Goal: Task Accomplishment & Management: Manage account settings

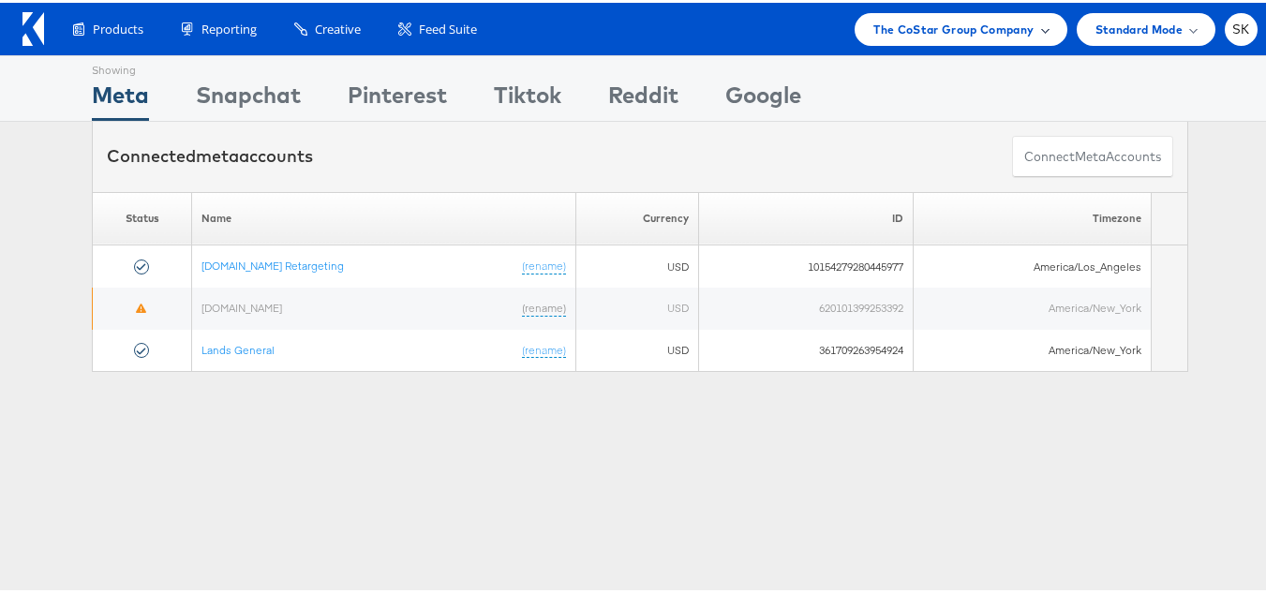
click at [913, 34] on span "The CoStar Group Company" at bounding box center [954, 27] width 160 height 20
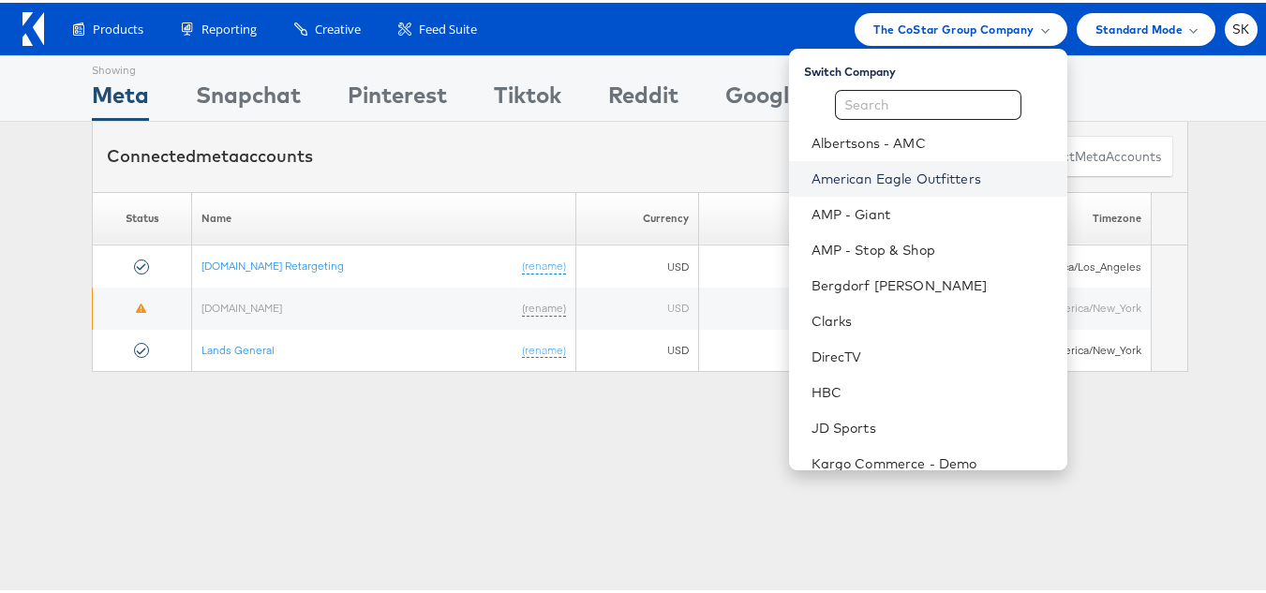
click at [882, 173] on link "American Eagle Outfitters" at bounding box center [932, 176] width 241 height 19
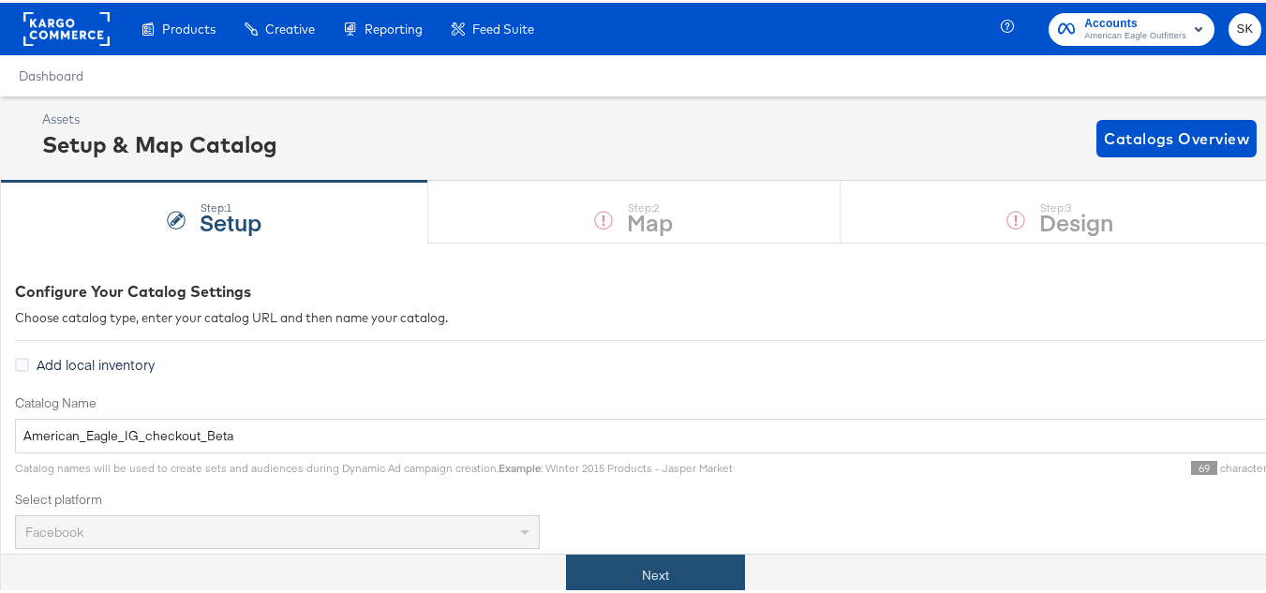
click at [706, 567] on button "Next" at bounding box center [655, 573] width 179 height 42
click at [681, 563] on button "Next" at bounding box center [655, 573] width 179 height 42
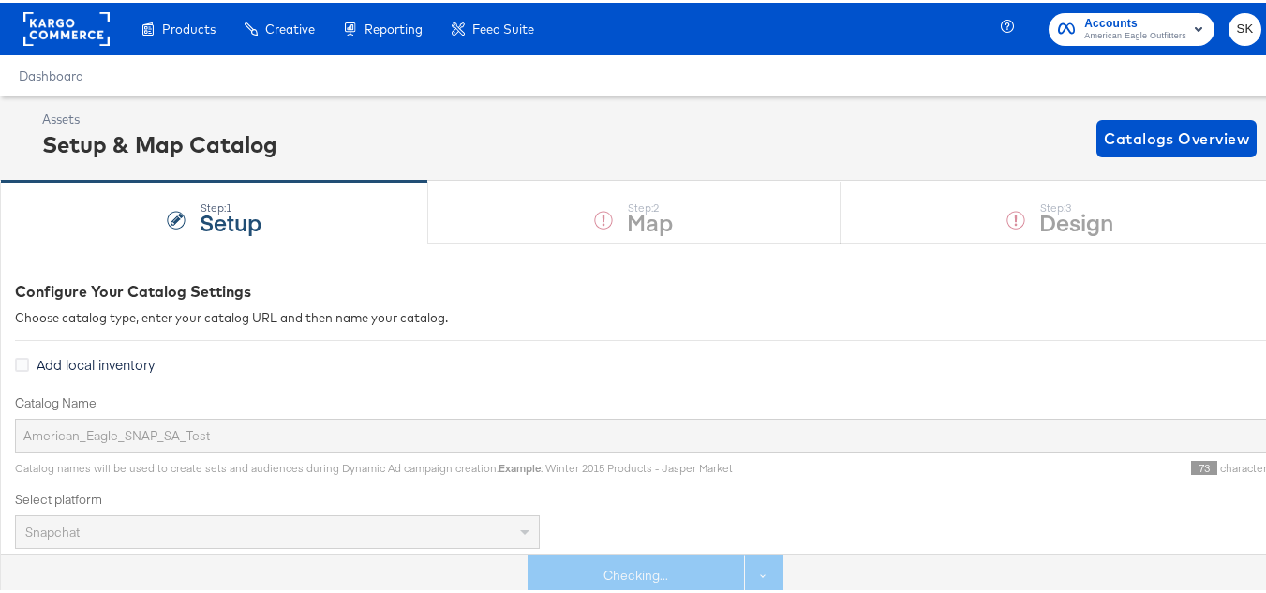
click at [620, 555] on div "Checking... See more options" at bounding box center [656, 573] width 256 height 42
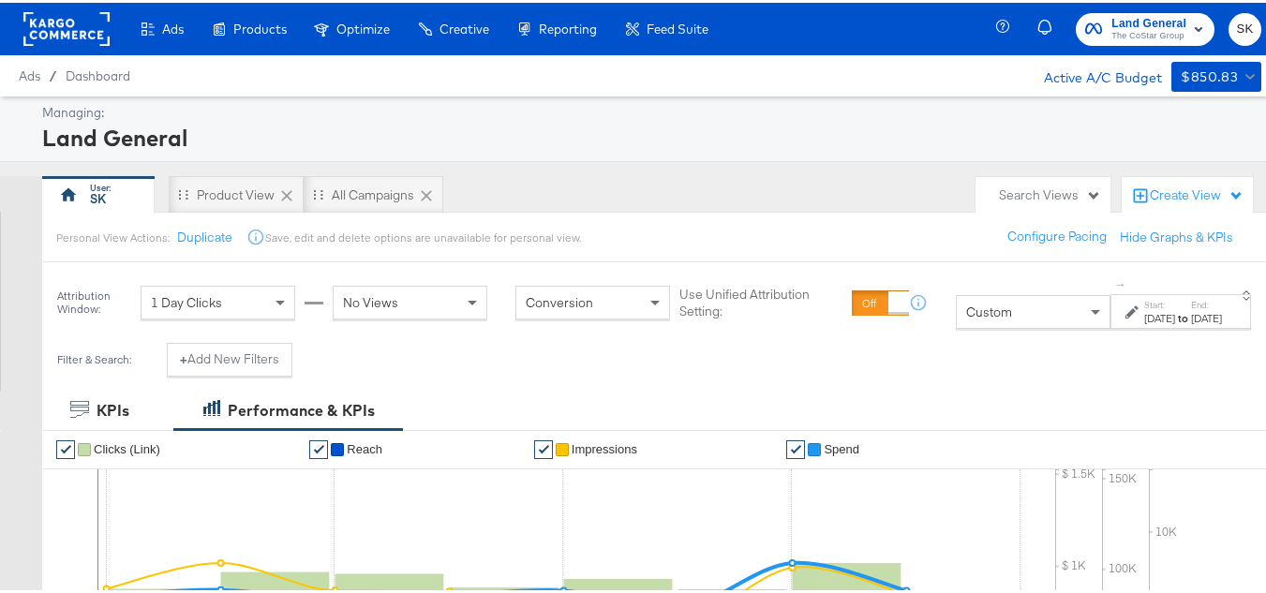
click at [39, 5] on div at bounding box center [66, 26] width 86 height 52
click at [43, 33] on rect at bounding box center [66, 26] width 86 height 34
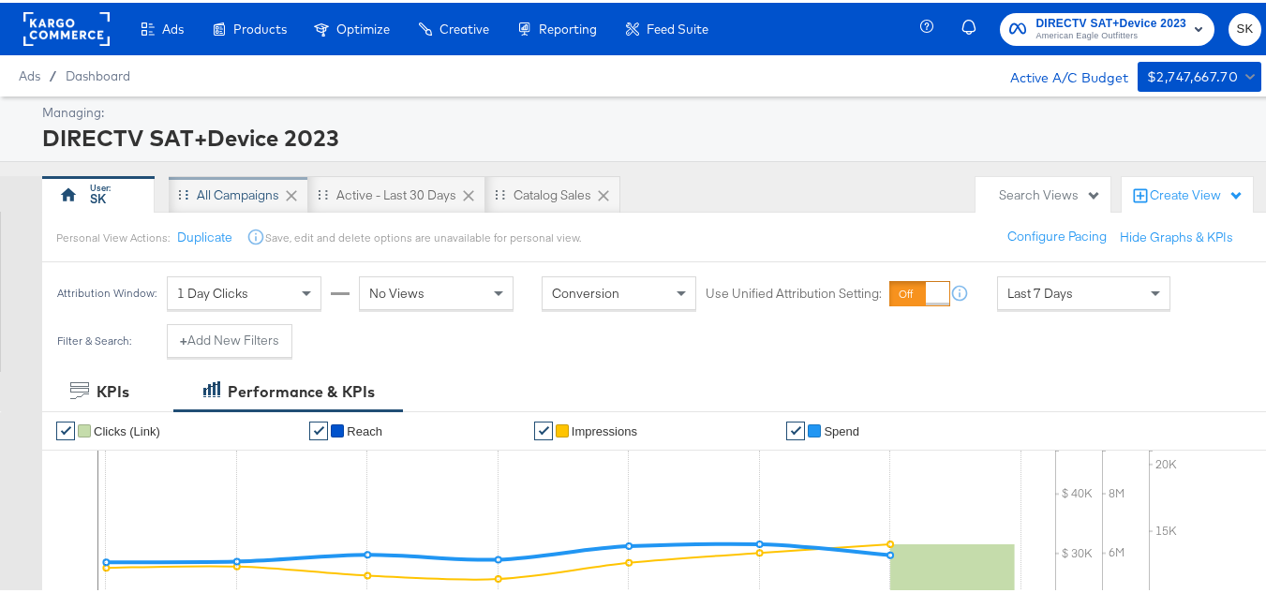
click at [207, 187] on div "All Campaigns" at bounding box center [238, 193] width 82 height 18
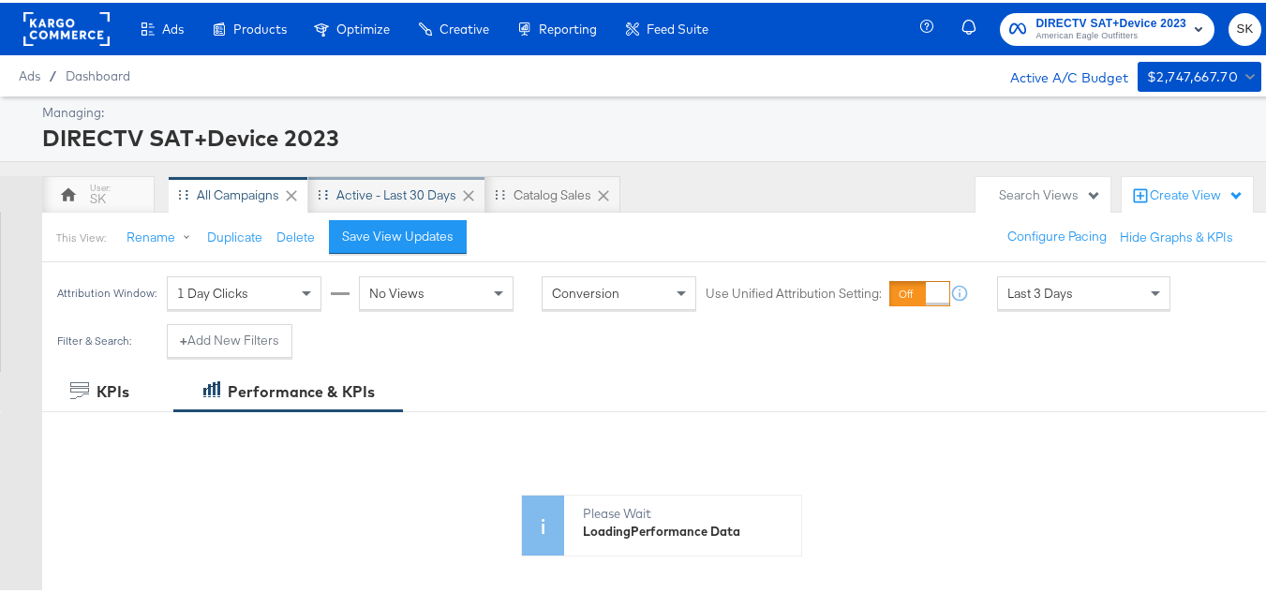
click at [415, 181] on div "Active - Last 30 Days" at bounding box center [396, 191] width 177 height 37
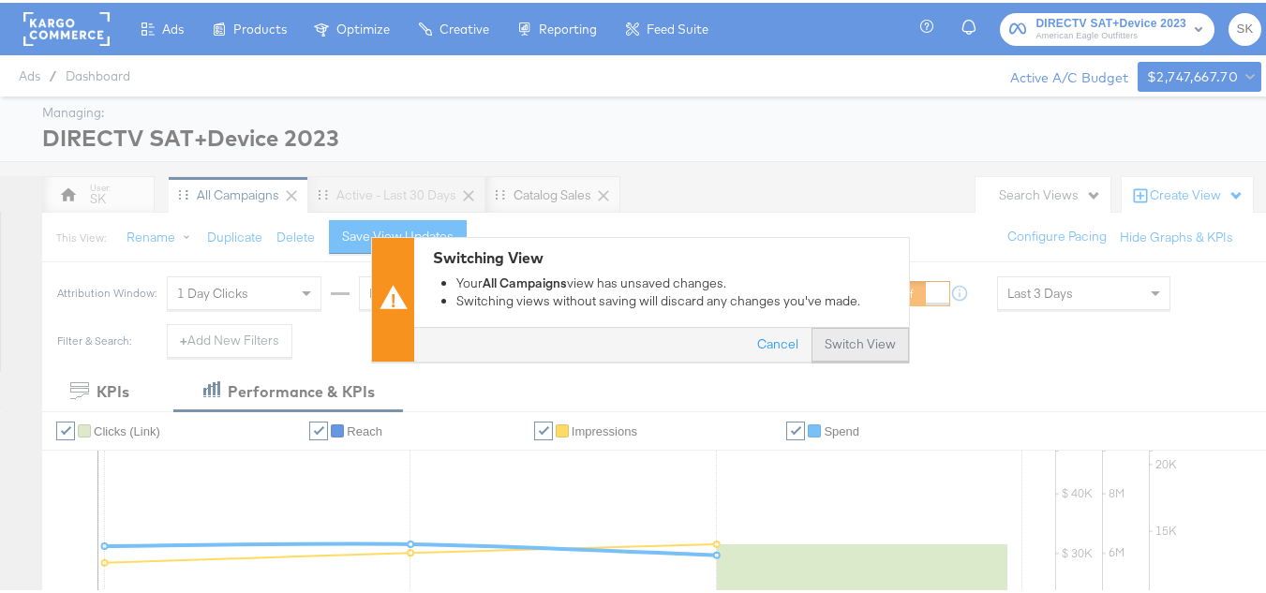
click at [833, 337] on button "Switch View" at bounding box center [860, 342] width 97 height 34
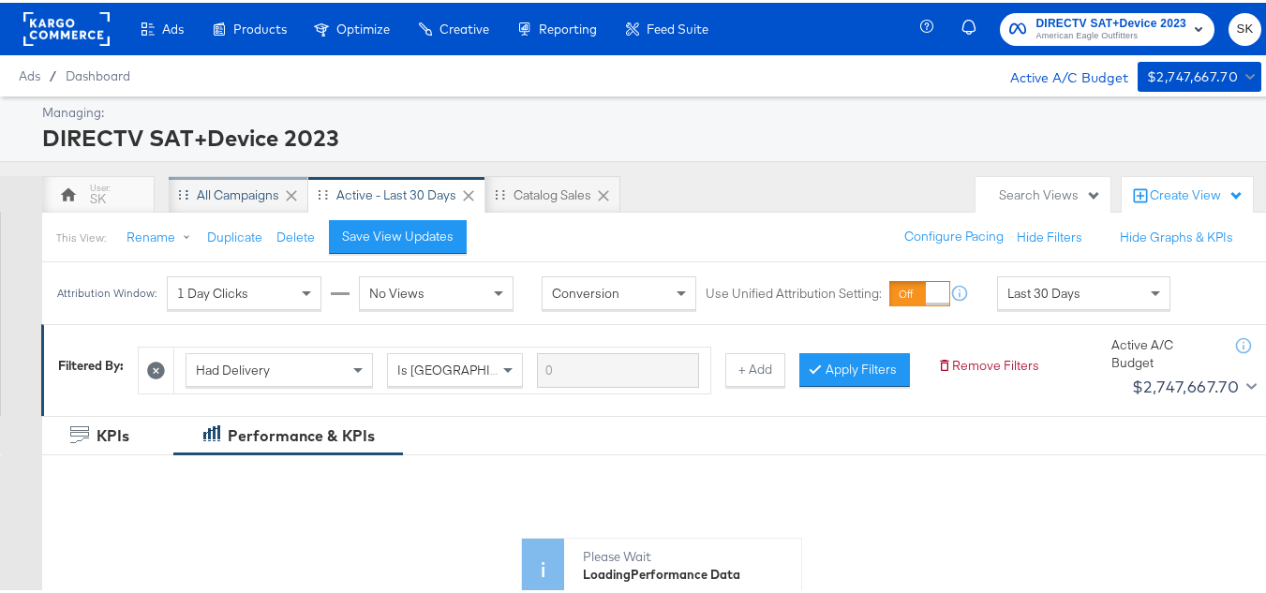
click at [247, 195] on div "All Campaigns" at bounding box center [238, 193] width 82 height 18
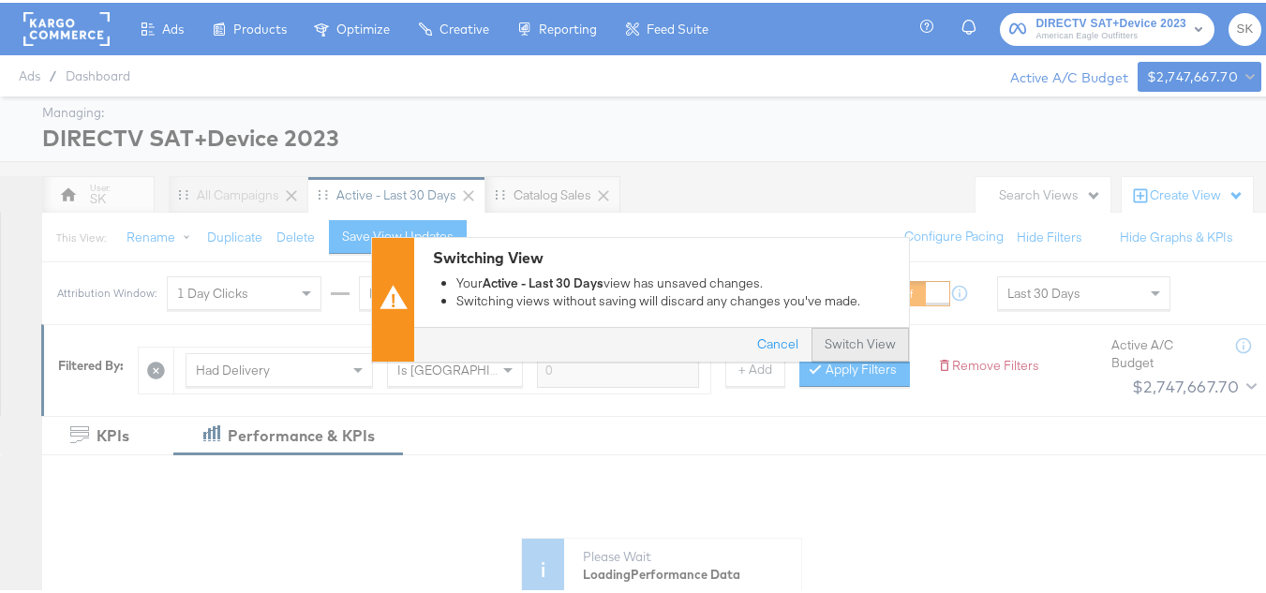
click at [845, 346] on button "Switch View" at bounding box center [860, 342] width 97 height 34
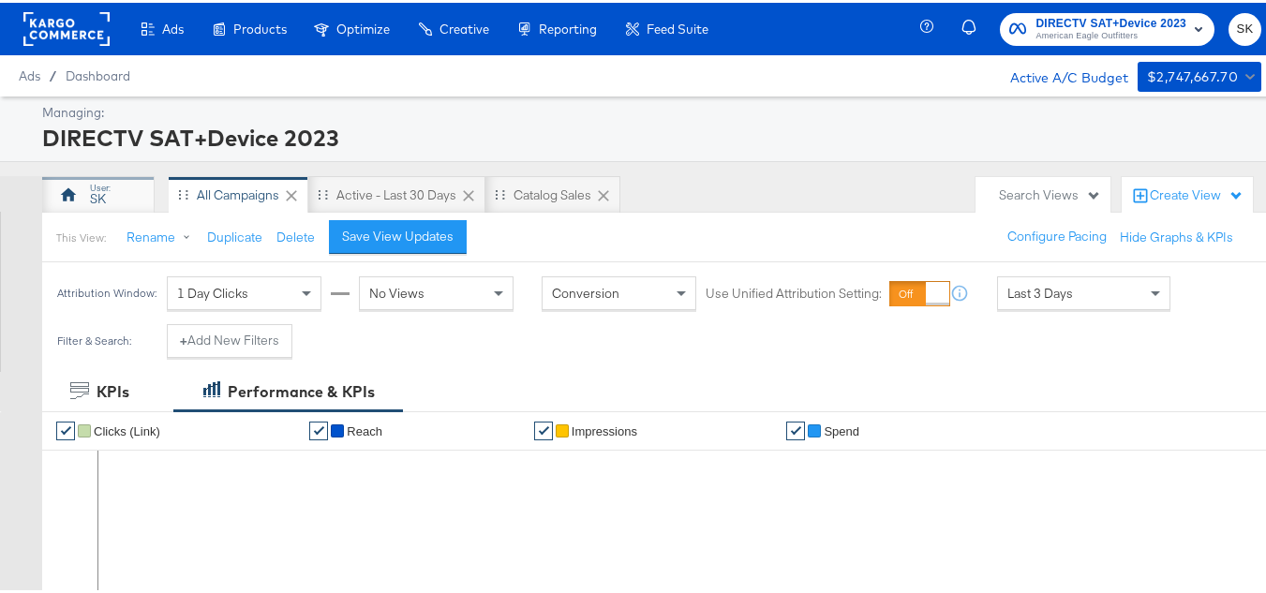
click at [86, 195] on div "SK" at bounding box center [98, 191] width 112 height 37
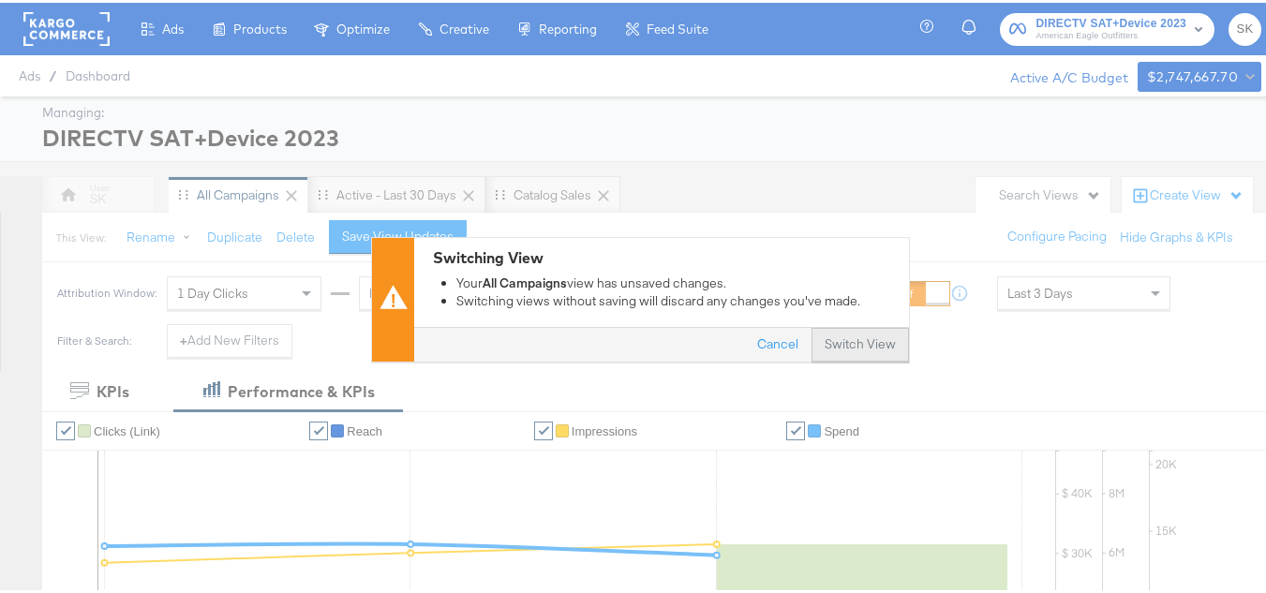
click at [868, 345] on button "Switch View" at bounding box center [860, 342] width 97 height 34
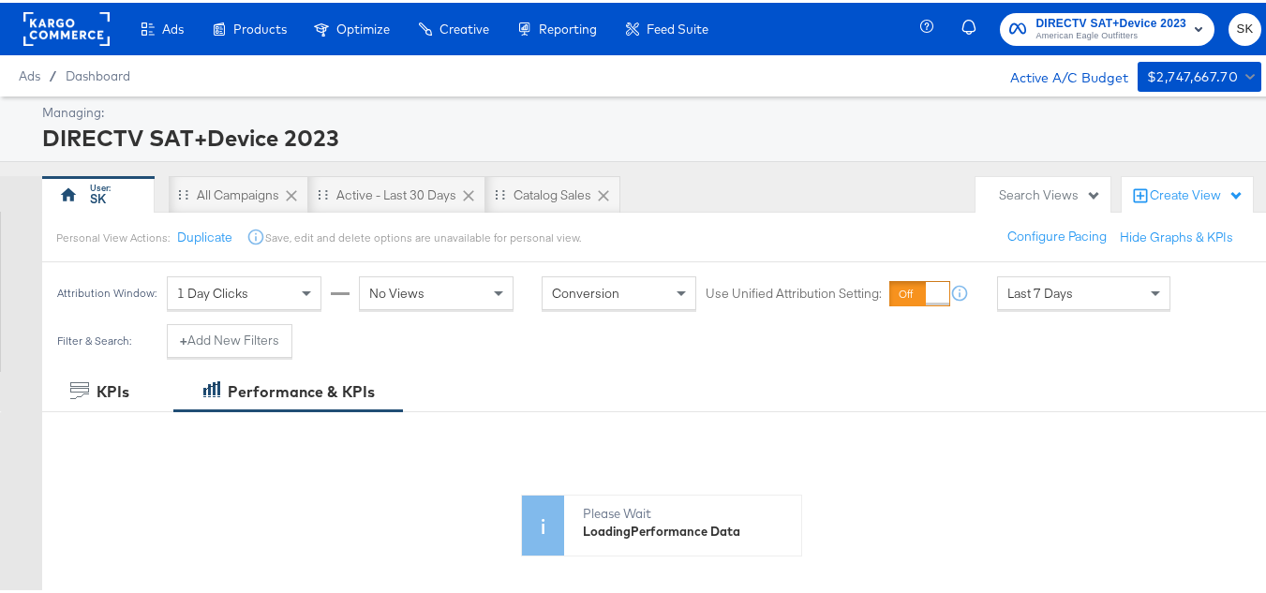
click at [288, 293] on div "1 Day Clicks" at bounding box center [244, 291] width 153 height 32
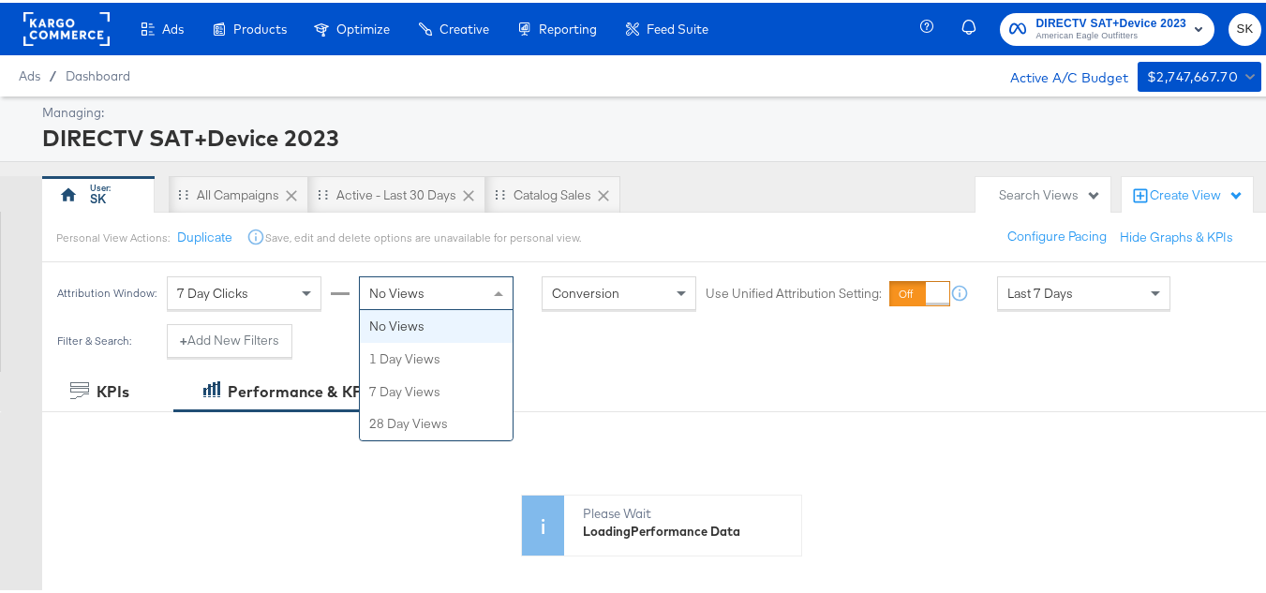
click at [489, 292] on span at bounding box center [500, 291] width 23 height 32
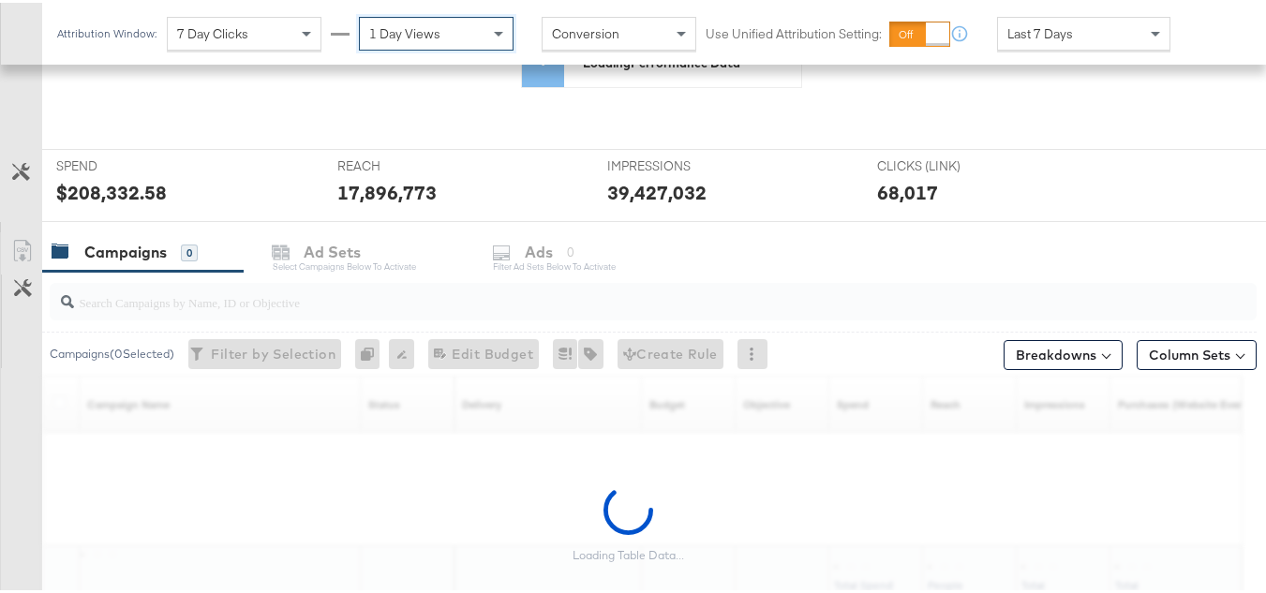
scroll to position [629, 0]
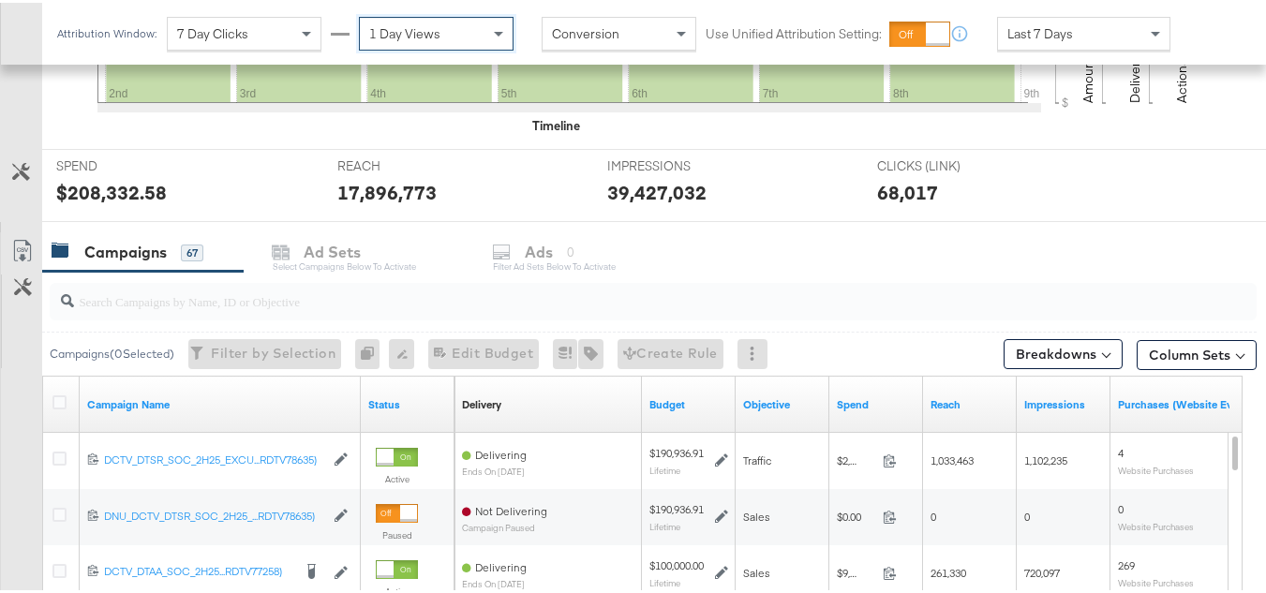
click at [1063, 43] on div "Last 7 Days" at bounding box center [1084, 31] width 172 height 32
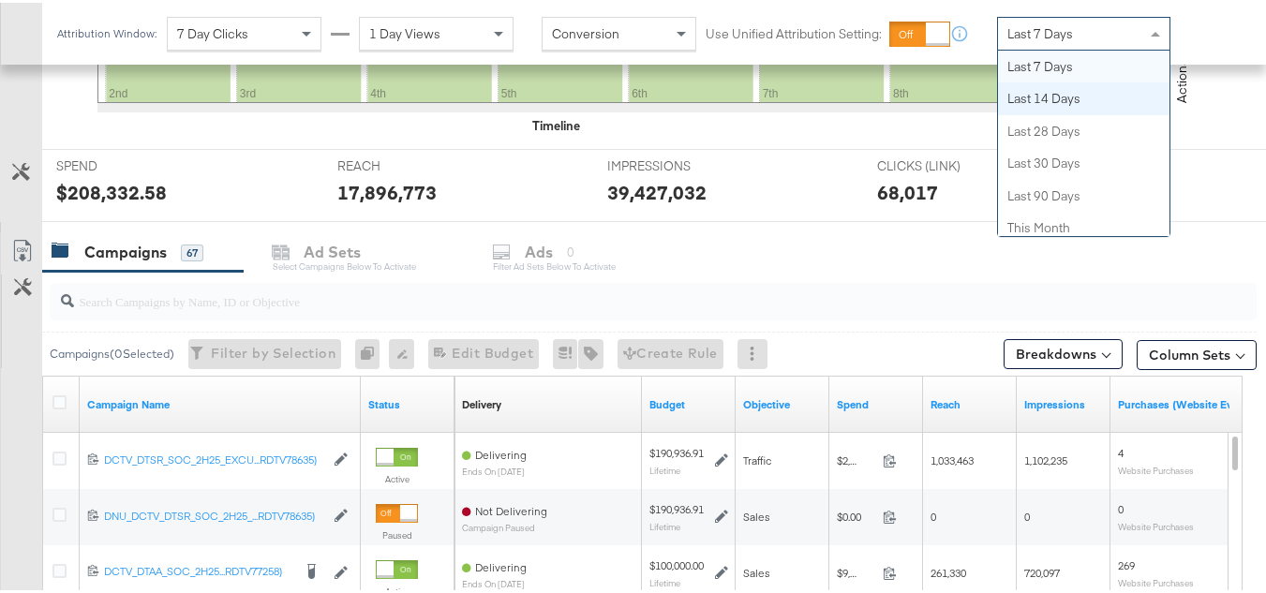
scroll to position [0, 0]
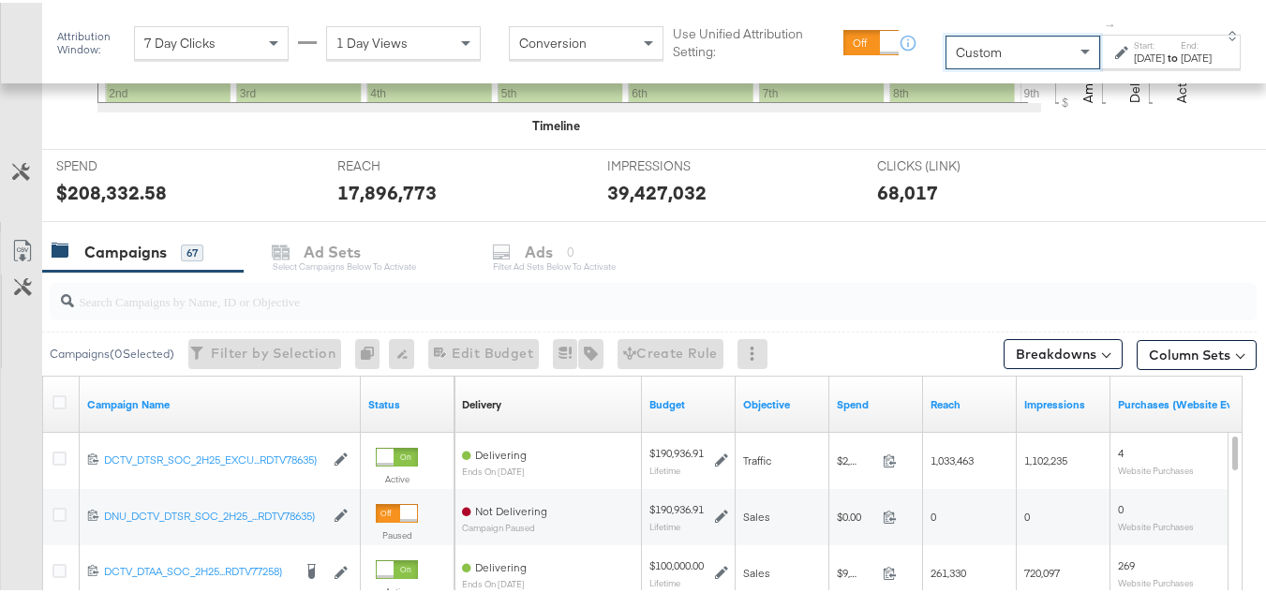
click at [1134, 56] on div "Sep 9th 2025" at bounding box center [1149, 55] width 31 height 15
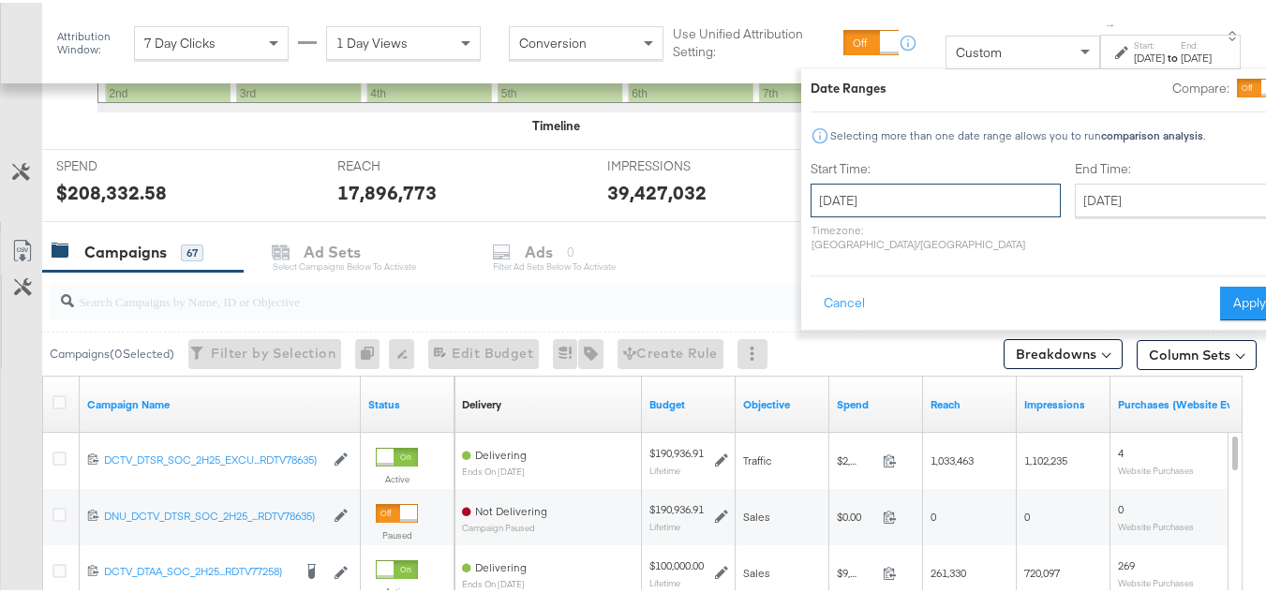
click at [961, 185] on input "September 9th 2025" at bounding box center [936, 198] width 250 height 34
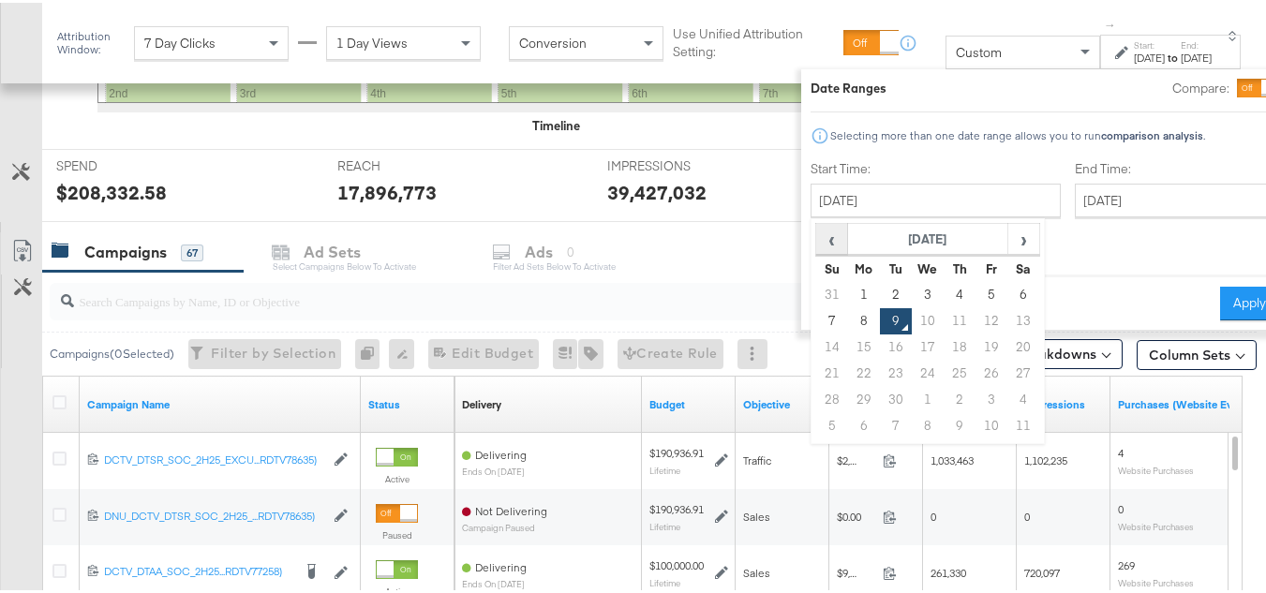
click at [817, 245] on span "‹" at bounding box center [831, 236] width 29 height 28
click at [848, 377] on td "18" at bounding box center [864, 371] width 32 height 26
type input "August 18th 2025"
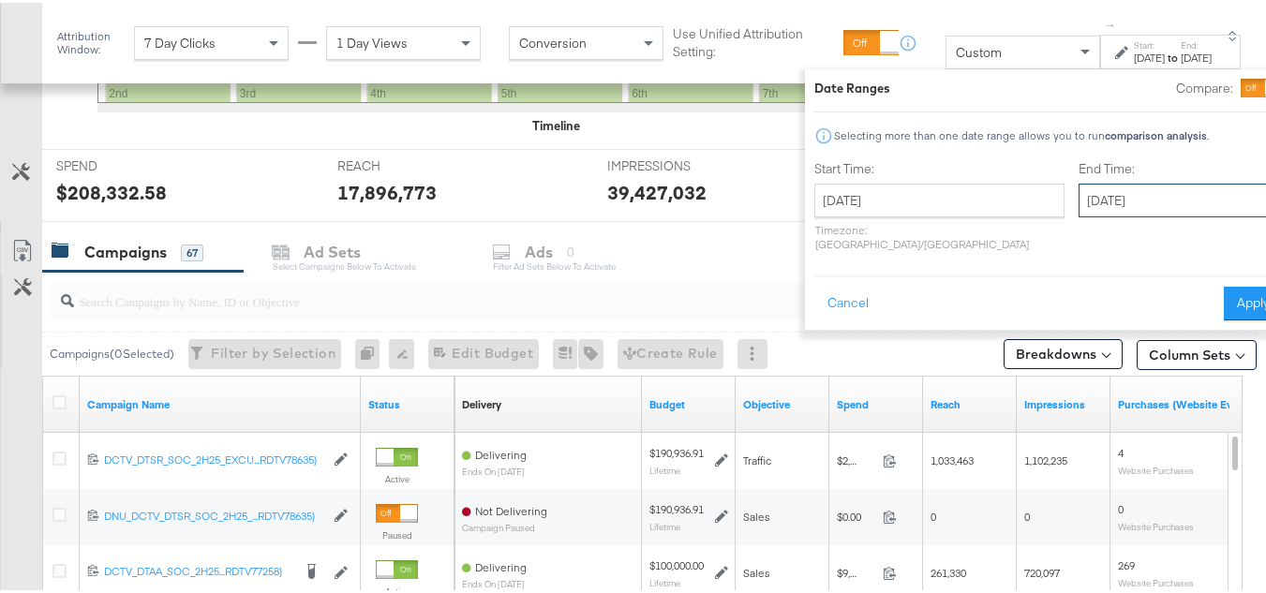
click at [1079, 181] on input "September 9th 2025" at bounding box center [1177, 198] width 197 height 34
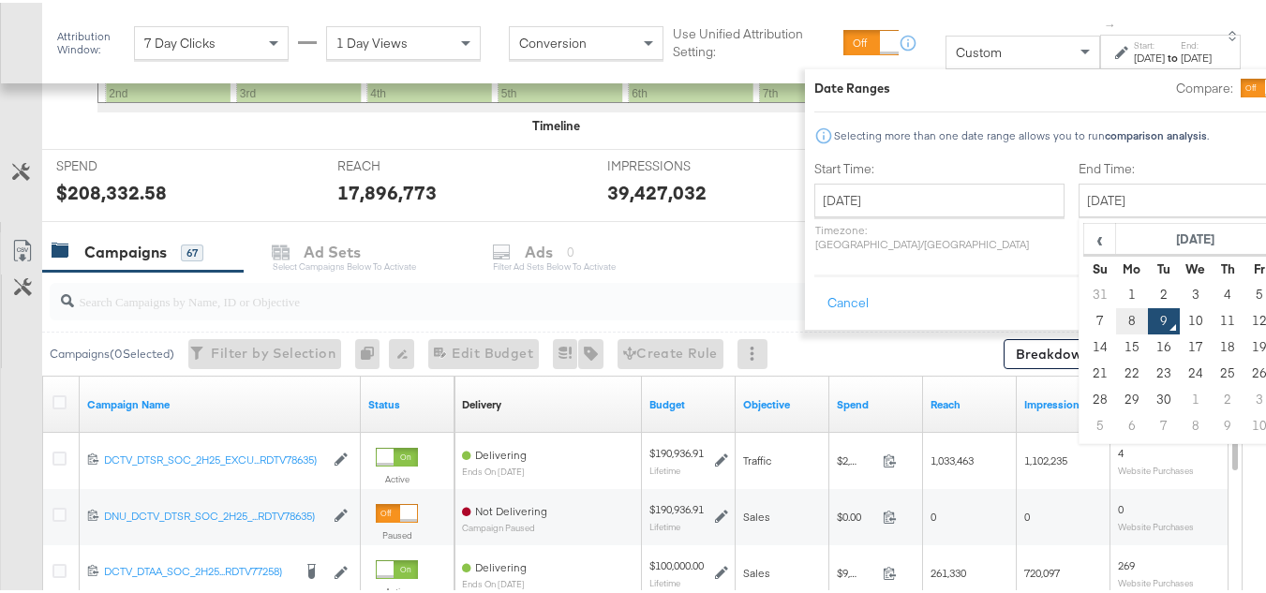
click at [1116, 312] on td "8" at bounding box center [1132, 319] width 32 height 26
type input "September 8th 2025"
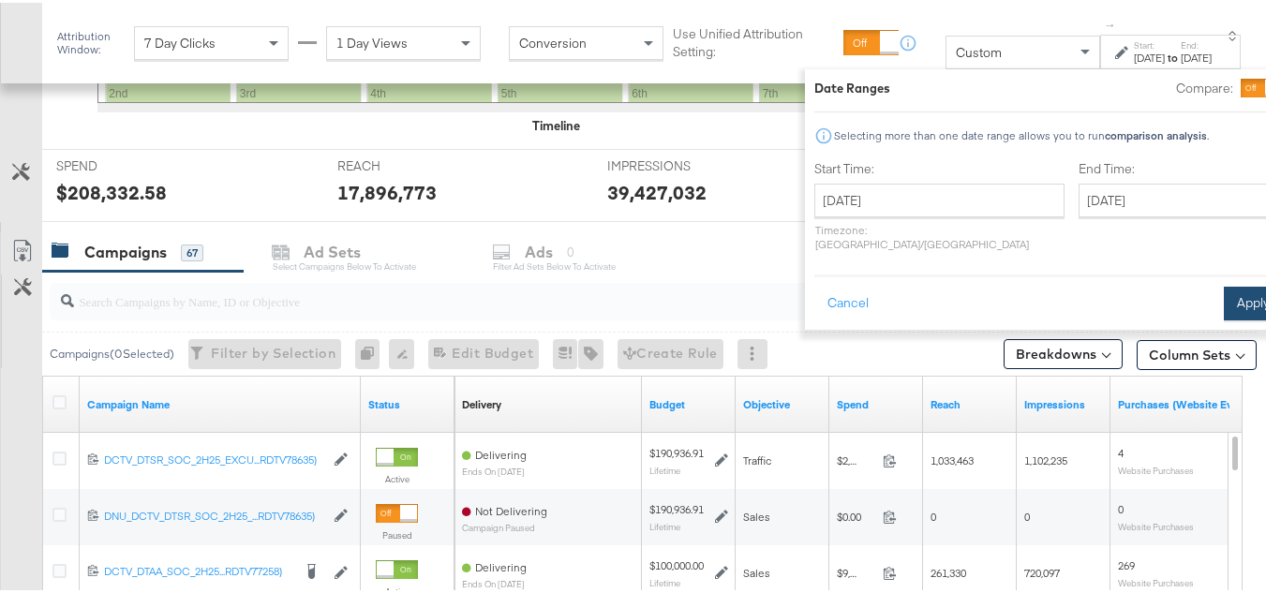
click at [1224, 291] on button "Apply" at bounding box center [1253, 301] width 59 height 34
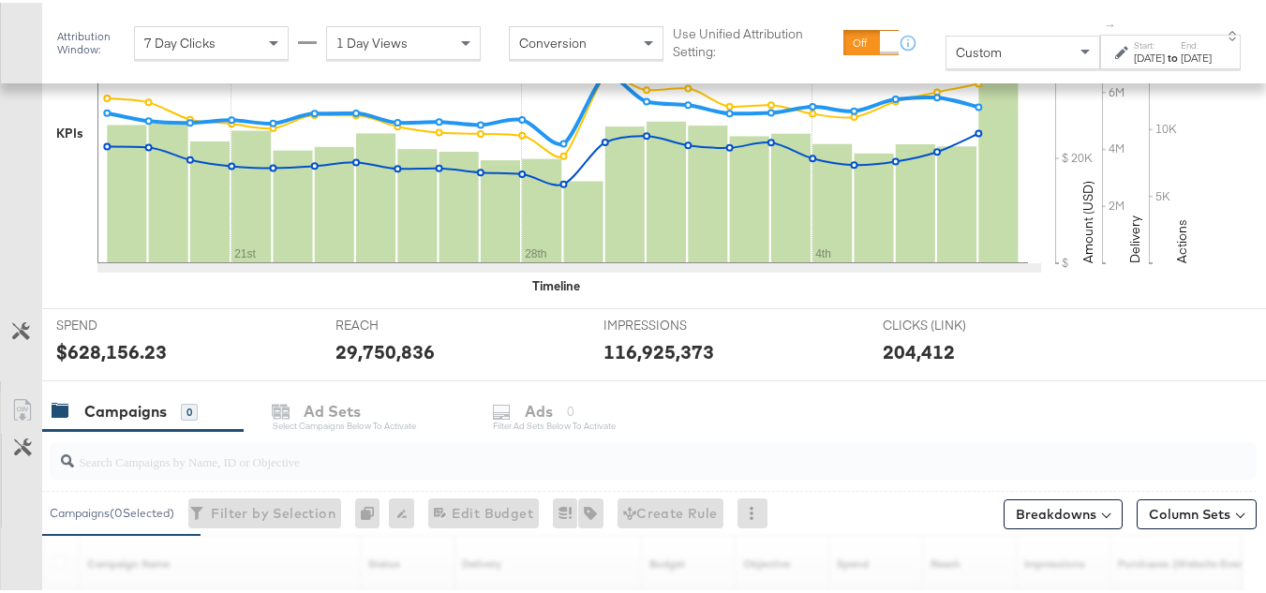
scroll to position [649, 0]
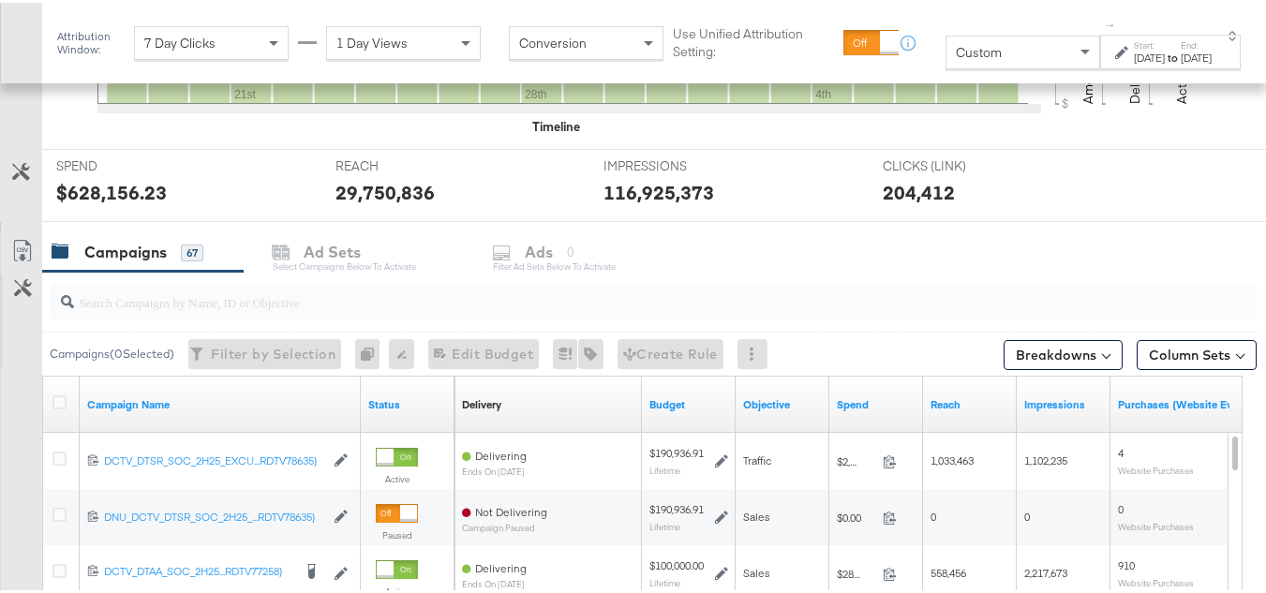
click at [192, 291] on input "search" at bounding box center [612, 292] width 1076 height 37
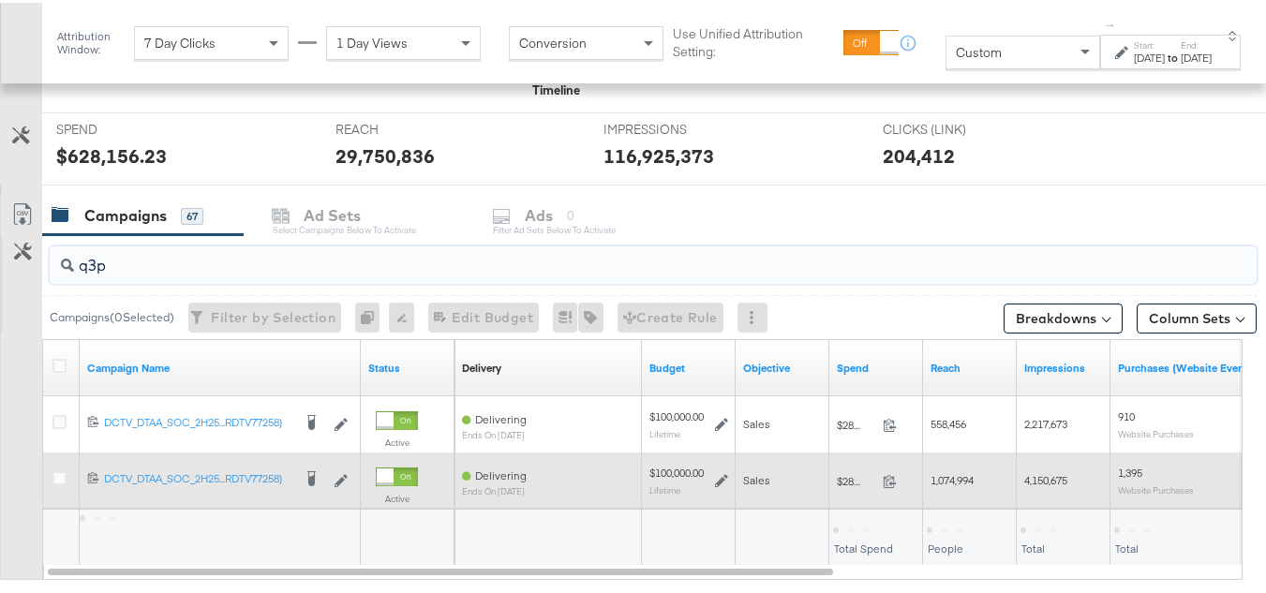
scroll to position [792, 0]
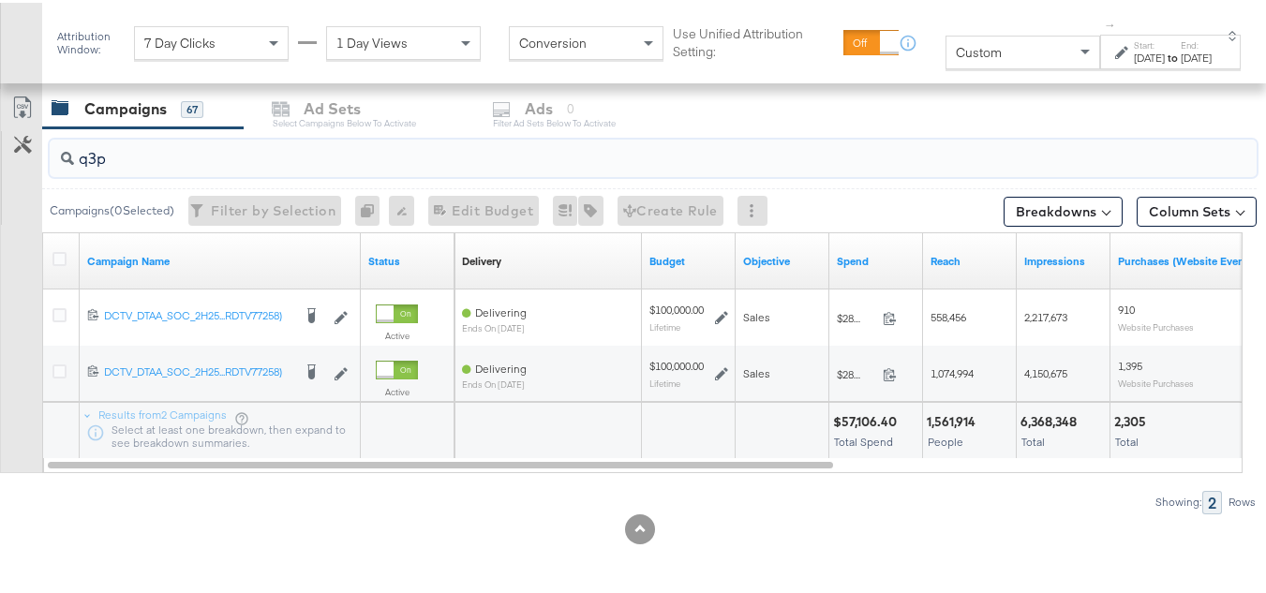
type input "q3p"
click at [51, 257] on div at bounding box center [62, 259] width 35 height 34
click at [58, 257] on icon at bounding box center [59, 256] width 14 height 14
click at [0, 0] on input "checkbox" at bounding box center [0, 0] width 0 height 0
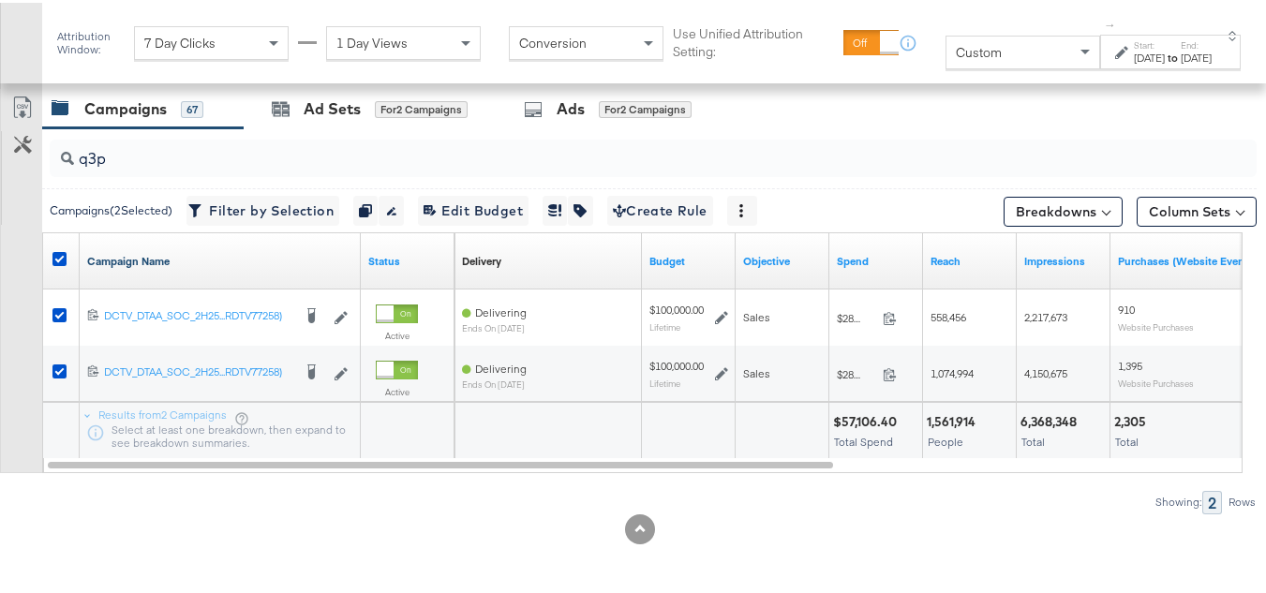
click at [180, 262] on link "Campaign Name" at bounding box center [220, 258] width 266 height 15
click at [176, 261] on link "Campaign Name ↓" at bounding box center [220, 258] width 266 height 15
drag, startPoint x: 355, startPoint y: 247, endPoint x: 640, endPoint y: 246, distance: 285.0
click at [43, 231] on div "Campaign Name ↑ Status Delivery Sorting Unavailable Budget Objective Spend Reac…" at bounding box center [43, 231] width 0 height 0
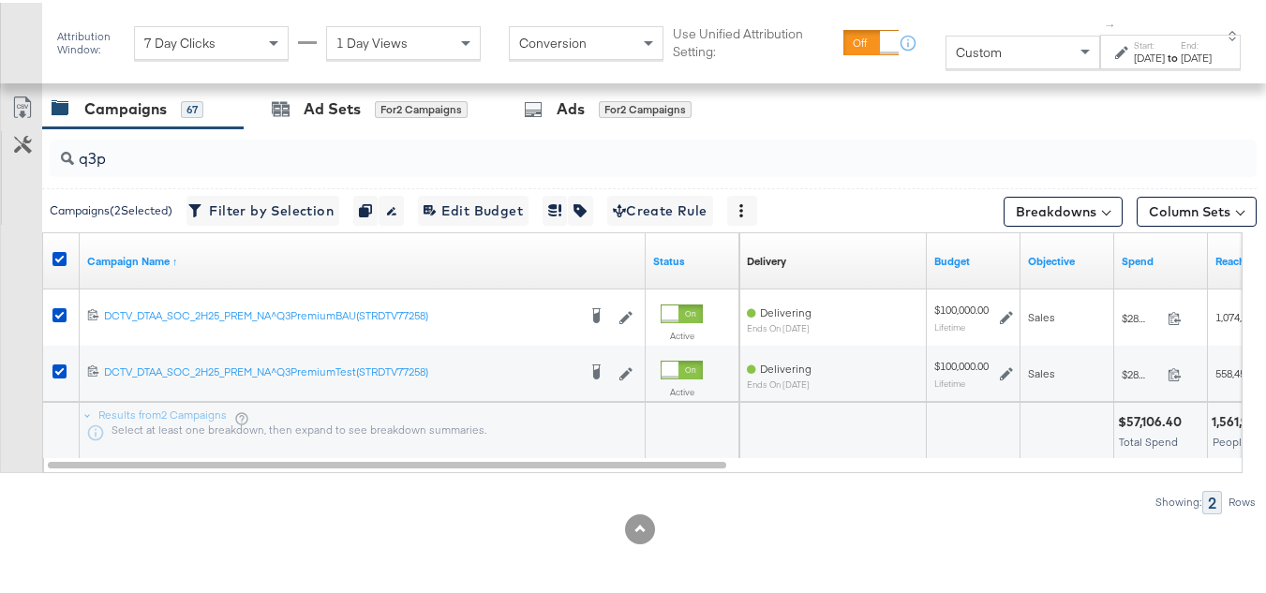
click at [485, 427] on div "Results from 2 Campaigns Select at least one breakdown, then expand to see brea…" at bounding box center [362, 428] width 565 height 56
drag, startPoint x: 639, startPoint y: 252, endPoint x: 447, endPoint y: 262, distance: 192.4
click at [447, 262] on div "Campaign Name ↑" at bounding box center [363, 259] width 566 height 56
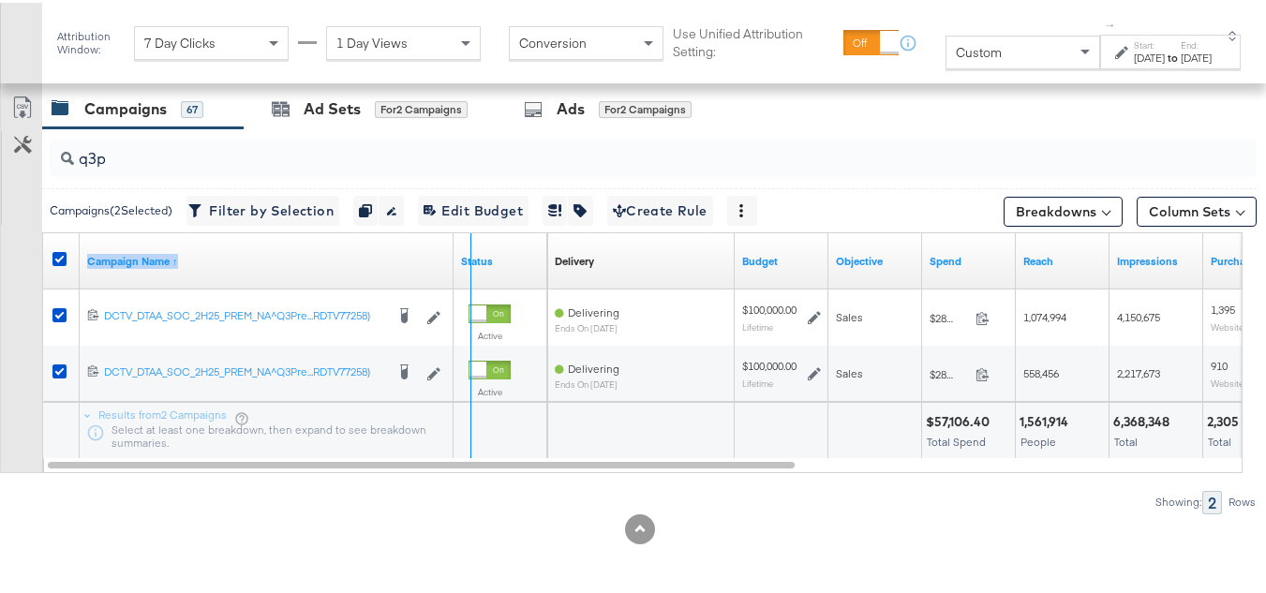
drag, startPoint x: 452, startPoint y: 243, endPoint x: 504, endPoint y: 239, distance: 52.6
click at [502, 241] on div "Campaign Name ↑ Status" at bounding box center [295, 259] width 504 height 56
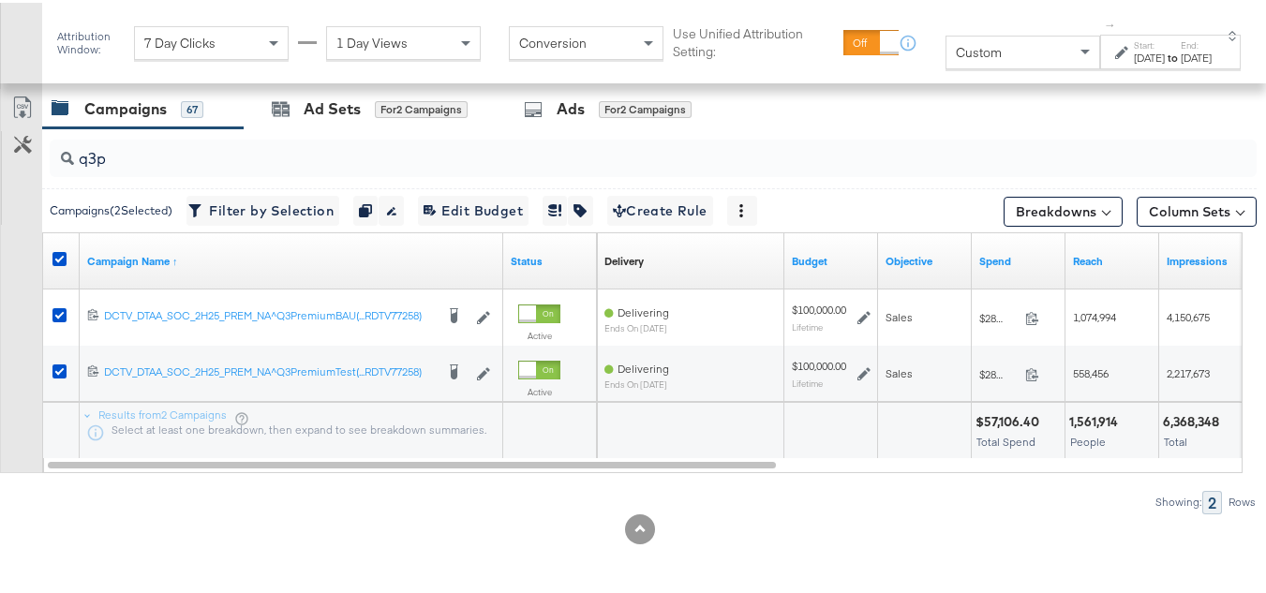
click at [584, 445] on div at bounding box center [549, 428] width 93 height 56
drag, startPoint x: 1061, startPoint y: 245, endPoint x: 1090, endPoint y: 238, distance: 29.8
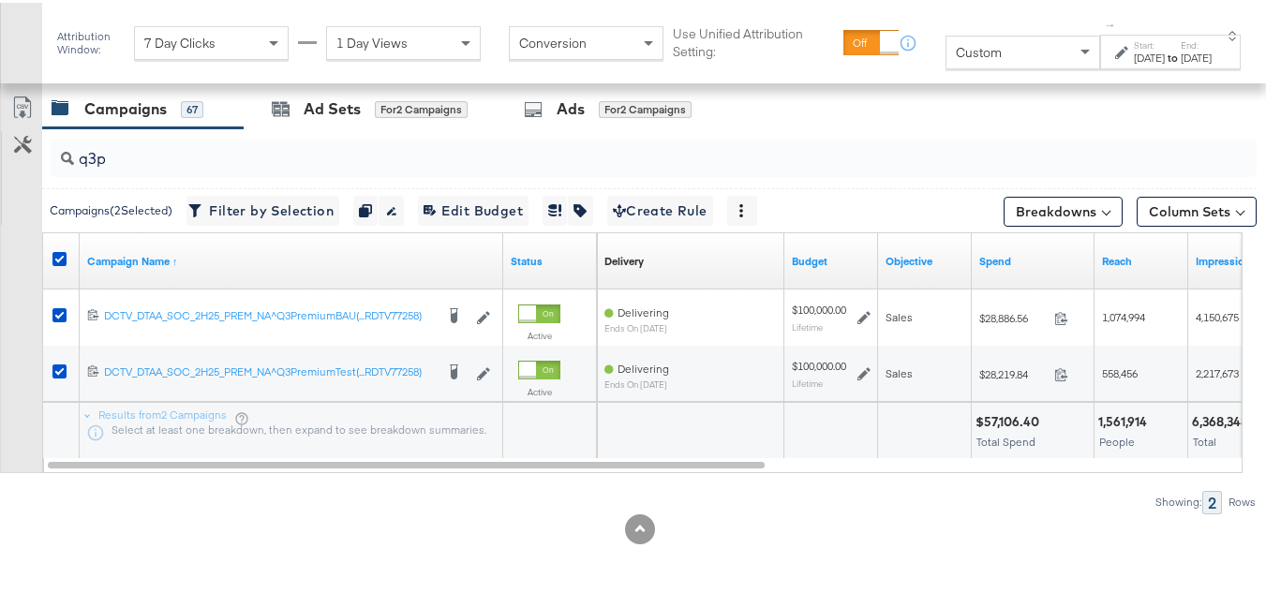
click at [825, 442] on div at bounding box center [831, 428] width 93 height 56
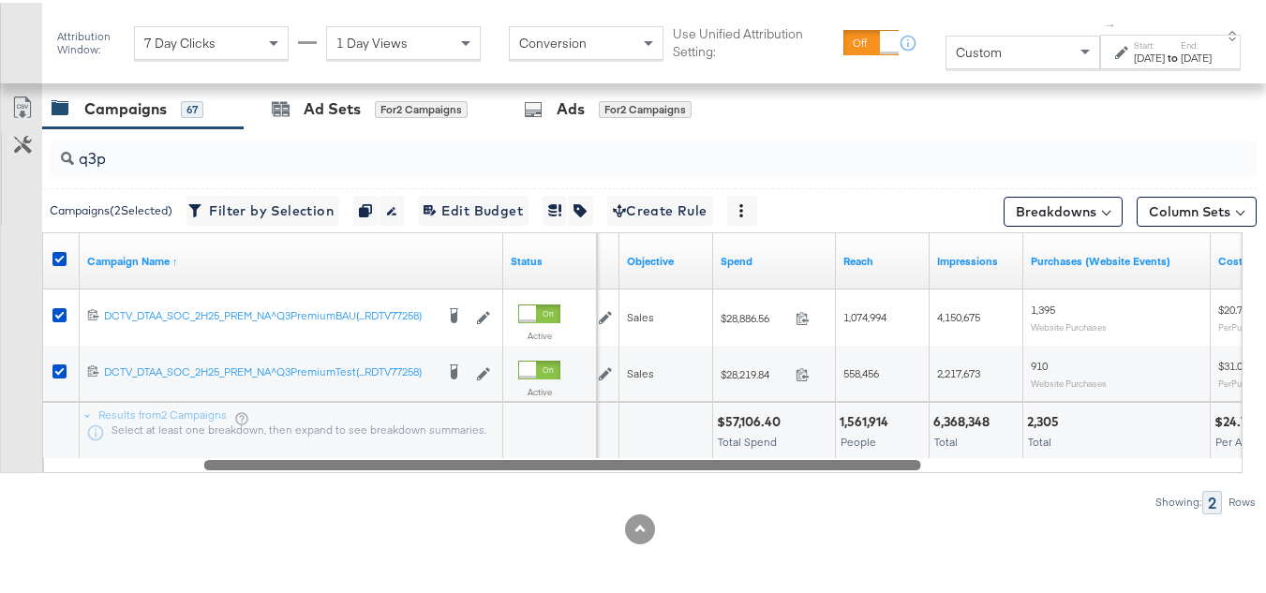
drag, startPoint x: 747, startPoint y: 468, endPoint x: 880, endPoint y: 444, distance: 135.2
click at [873, 443] on div "Campaign Name ↑ Status Budget Objective Spend Reach Impressions Purchases (Webs…" at bounding box center [642, 350] width 1201 height 241
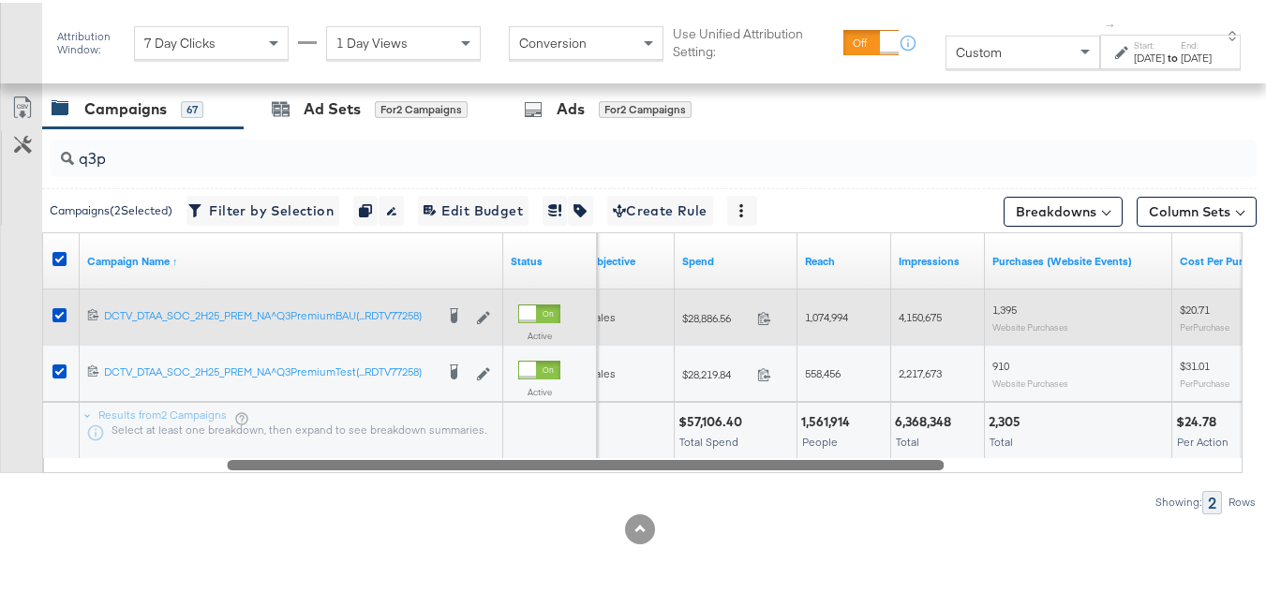
click at [712, 314] on span "$28,886.56" at bounding box center [715, 315] width 67 height 14
copy div "$28,886.56"
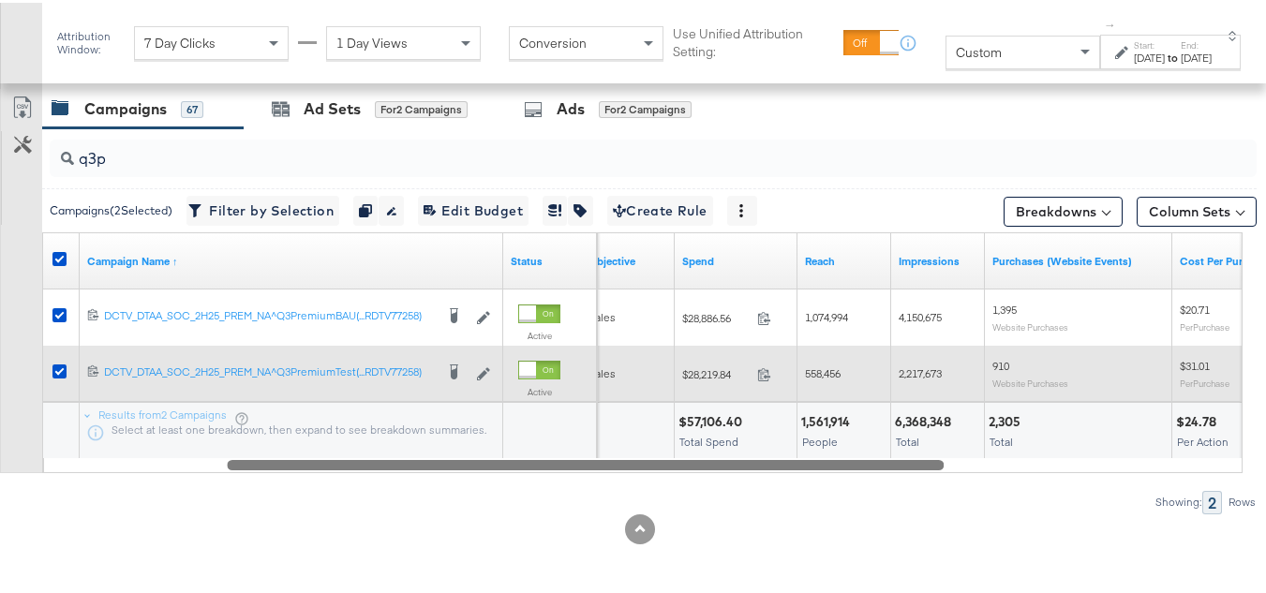
click at [697, 363] on div "$28,219.84 28219.84" at bounding box center [736, 371] width 123 height 29
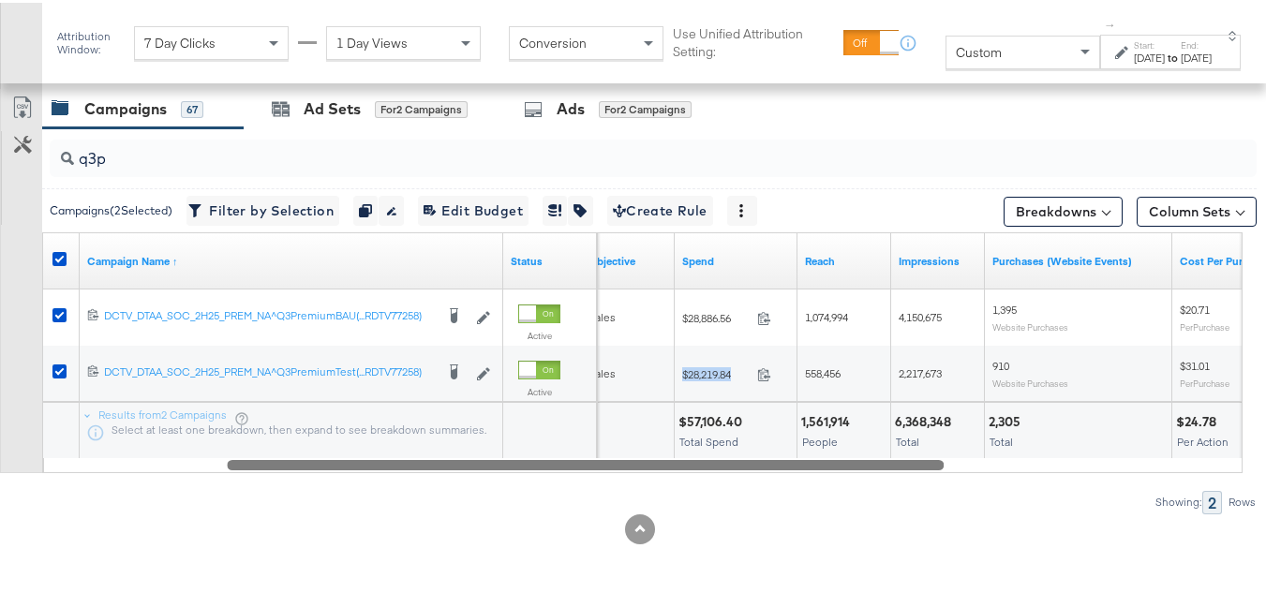
copy div "$28,219.84"
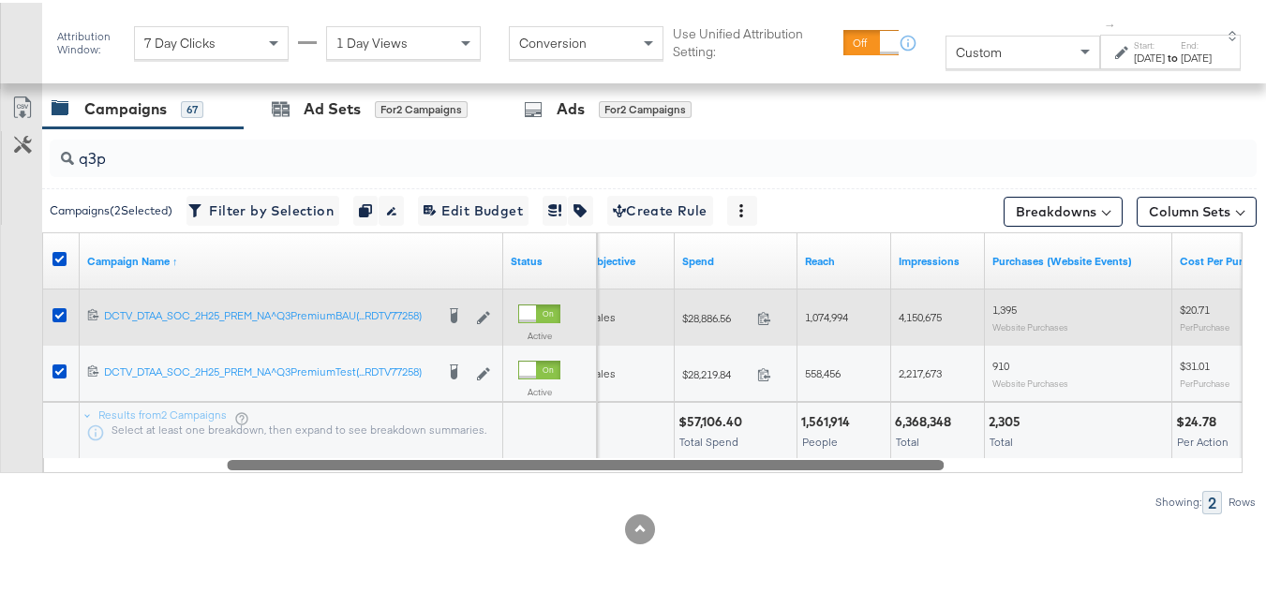
click at [828, 315] on span "1,074,994" at bounding box center [826, 314] width 43 height 14
click at [824, 325] on div "1,074,994" at bounding box center [845, 315] width 94 height 30
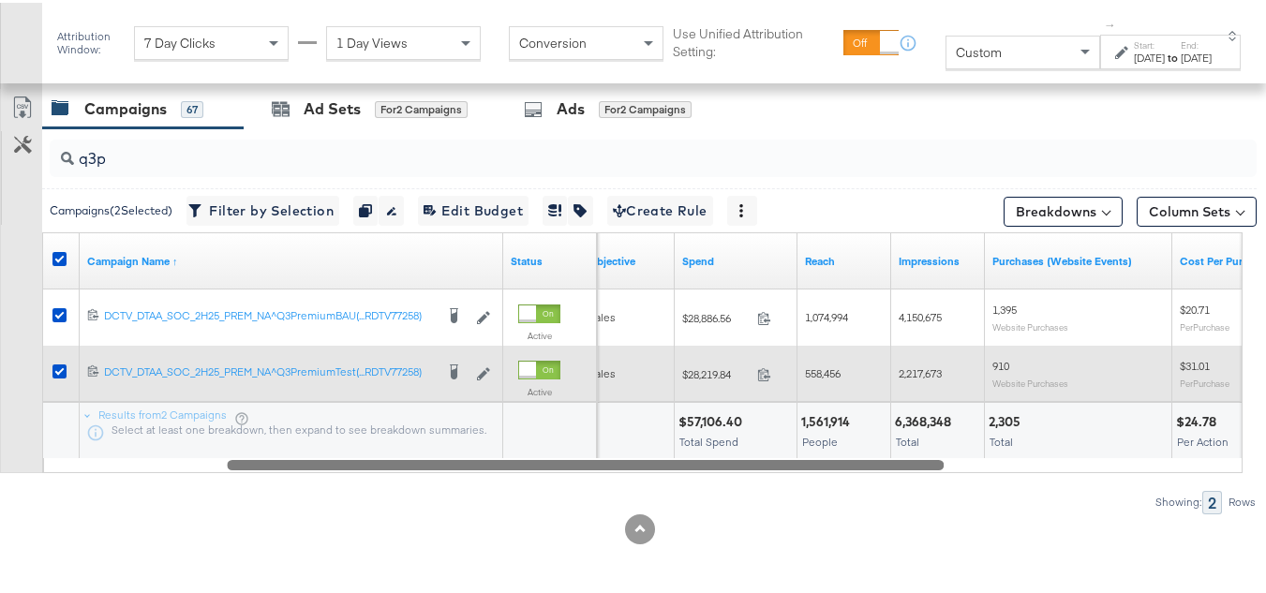
click at [835, 376] on span "558,456" at bounding box center [823, 371] width 36 height 14
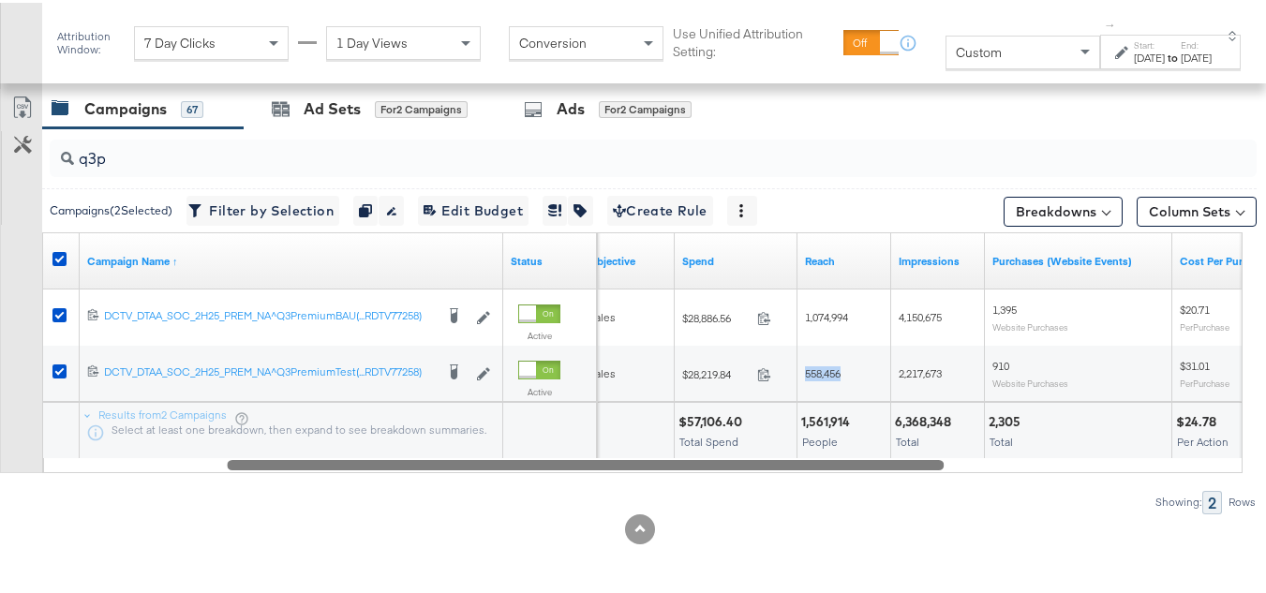
copy span "558,456"
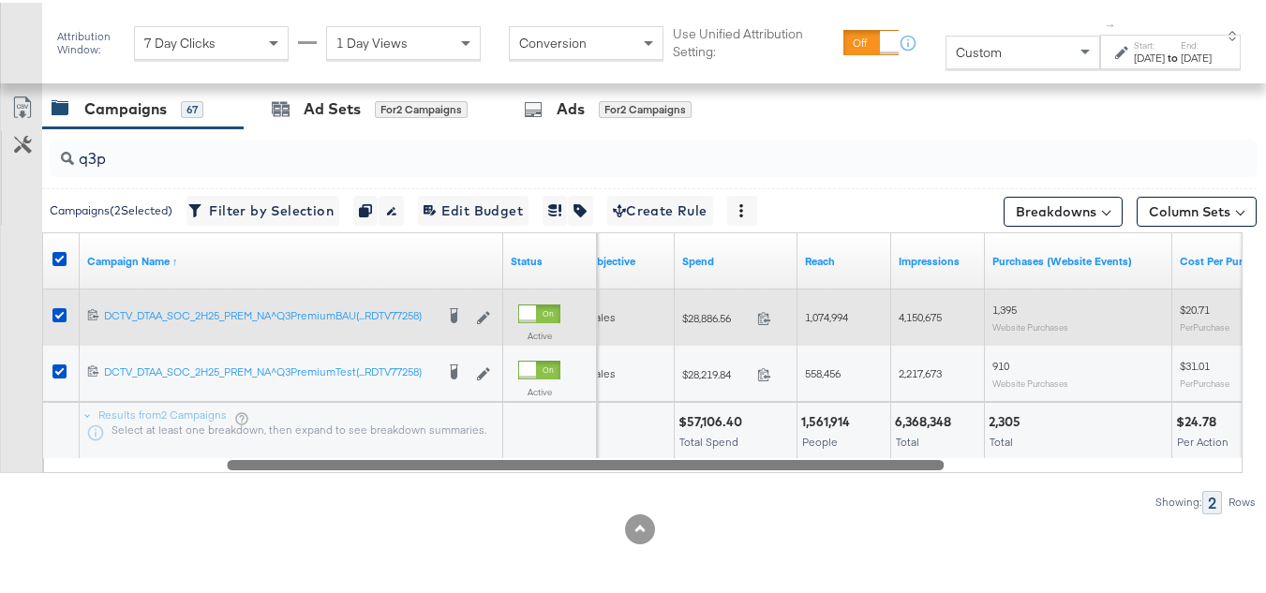
click at [920, 311] on span "4,150,675" at bounding box center [920, 314] width 43 height 14
copy span "4,150,675"
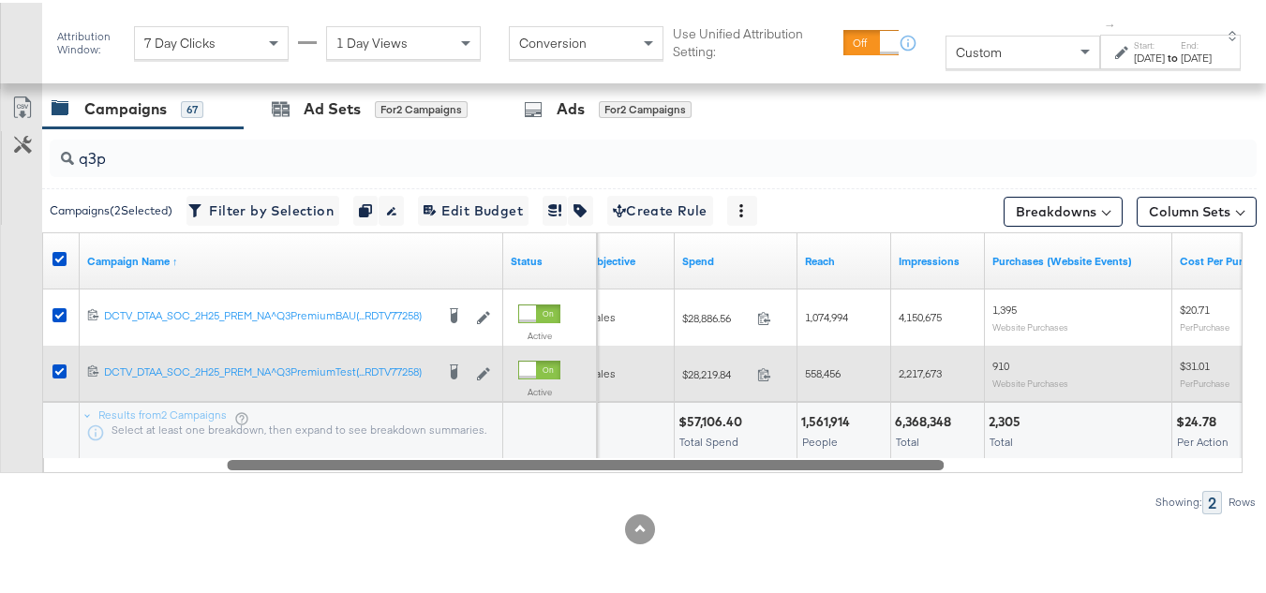
click at [891, 368] on div "2,217,673" at bounding box center [938, 371] width 94 height 30
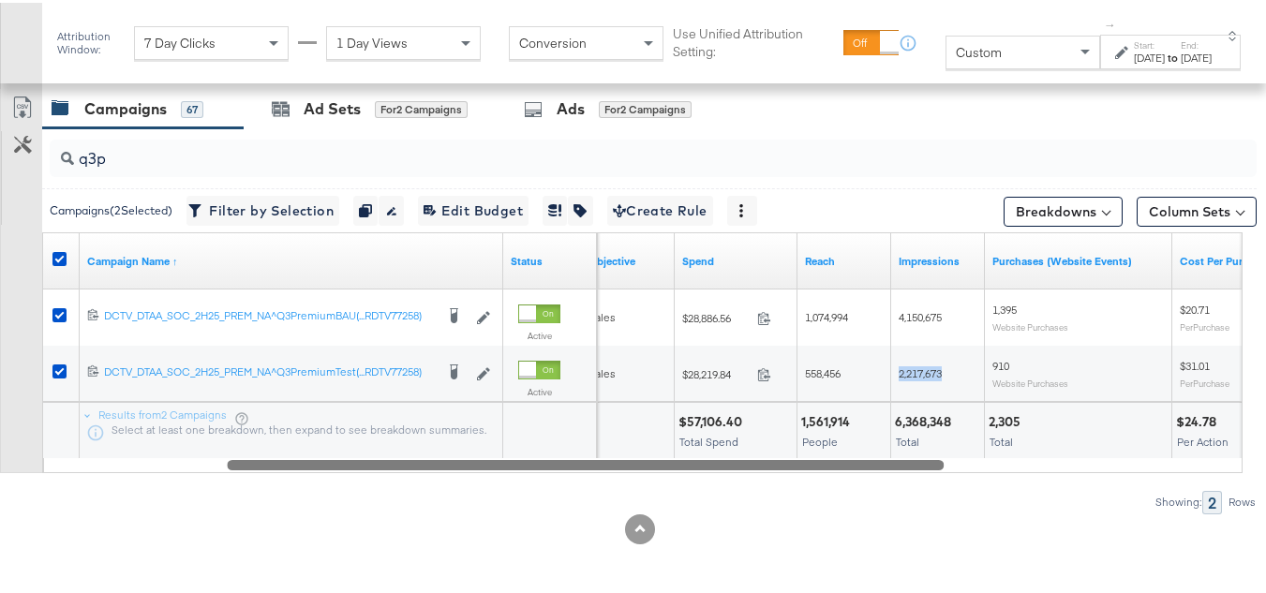
copy span "2,217,673"
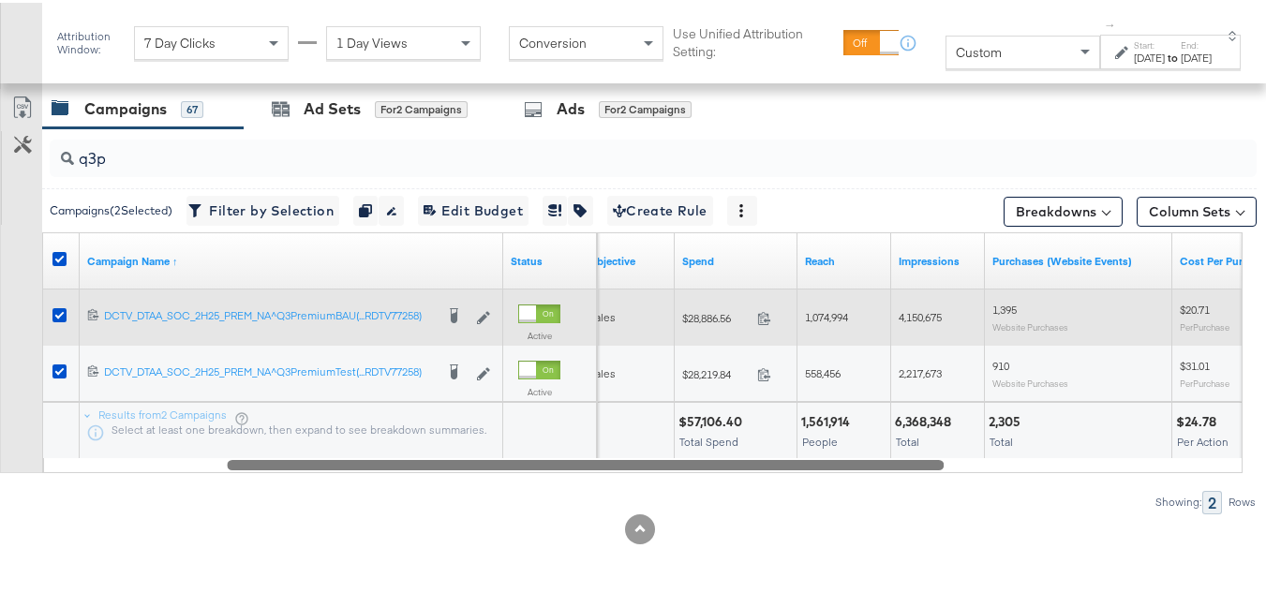
click at [1001, 301] on span "1,395" at bounding box center [1005, 307] width 24 height 14
copy span "1,395"
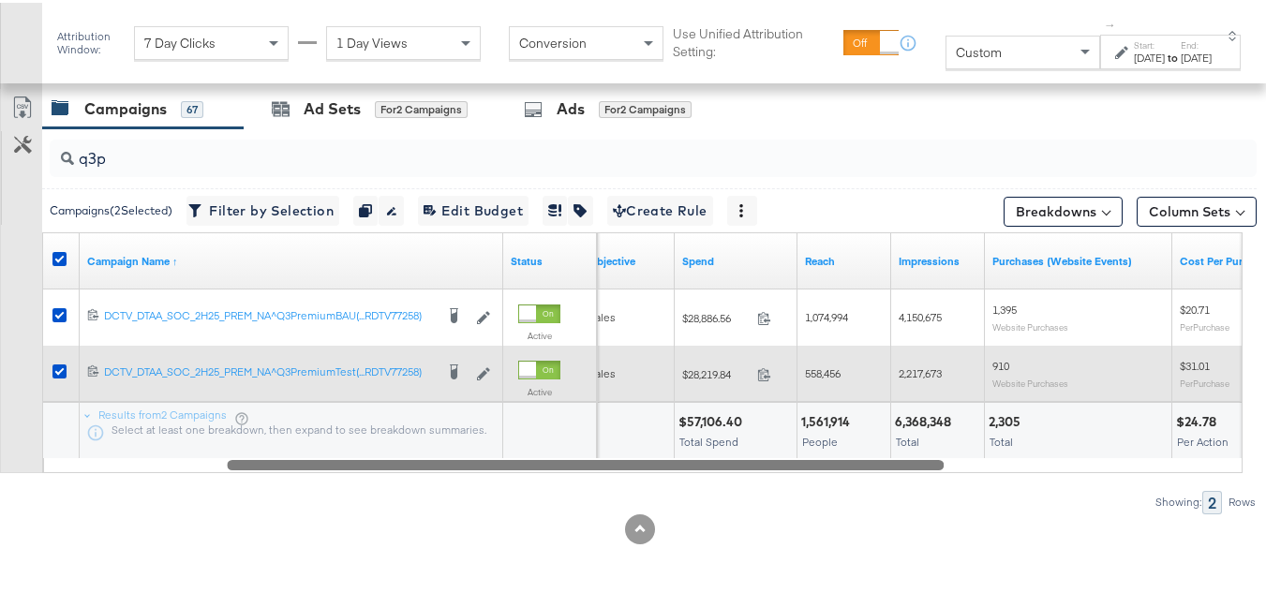
click at [982, 373] on div "2,217,673" at bounding box center [938, 371] width 94 height 30
click at [992, 371] on div "910 Website Purchases" at bounding box center [1078, 371] width 187 height 44
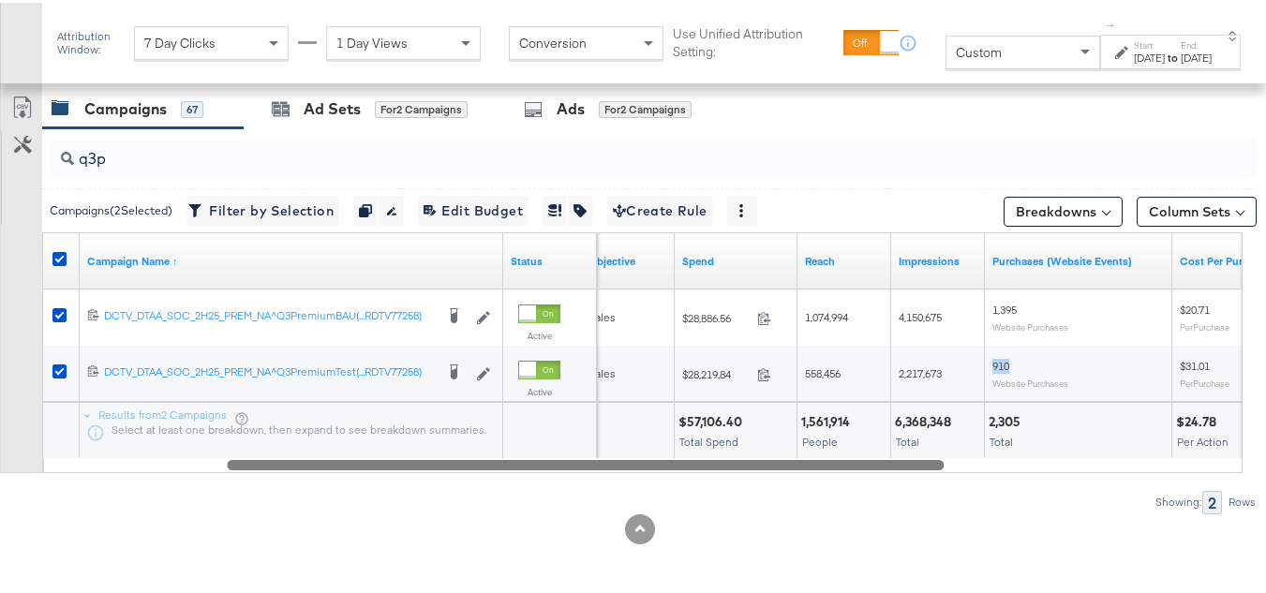
copy span "910"
click at [811, 443] on span "People" at bounding box center [820, 439] width 36 height 14
click at [1148, 210] on button "Column Sets" at bounding box center [1197, 209] width 120 height 30
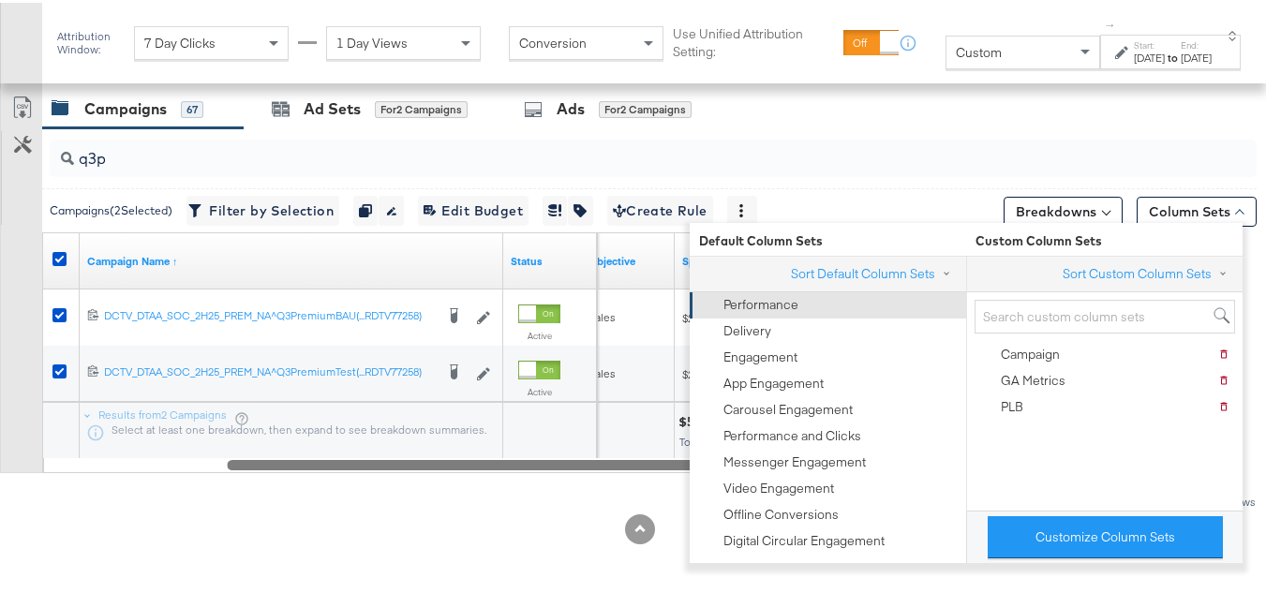
click at [783, 311] on div "Performance" at bounding box center [826, 303] width 253 height 26
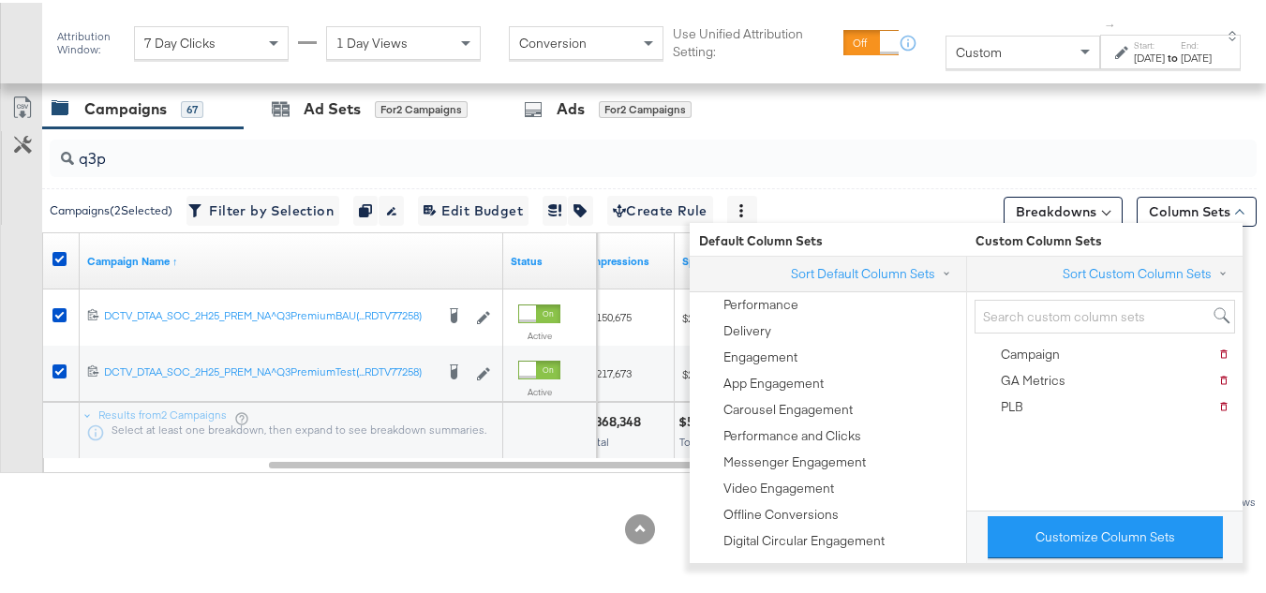
click at [621, 435] on div "Total" at bounding box center [627, 439] width 85 height 13
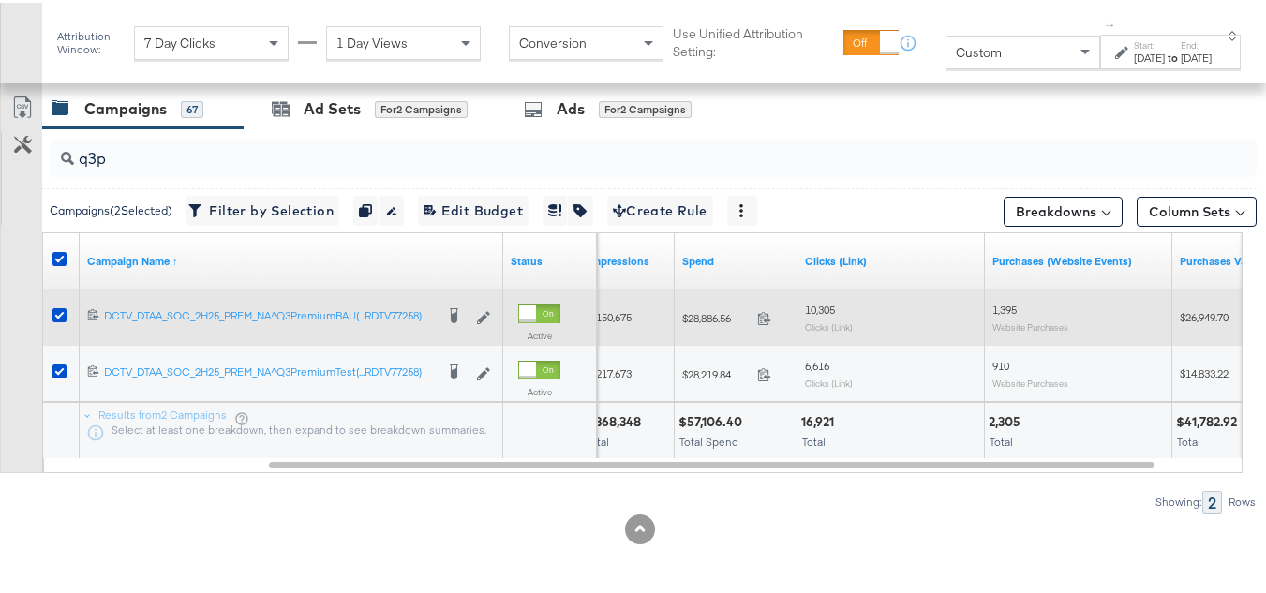
click at [824, 307] on span "10,305" at bounding box center [820, 307] width 30 height 14
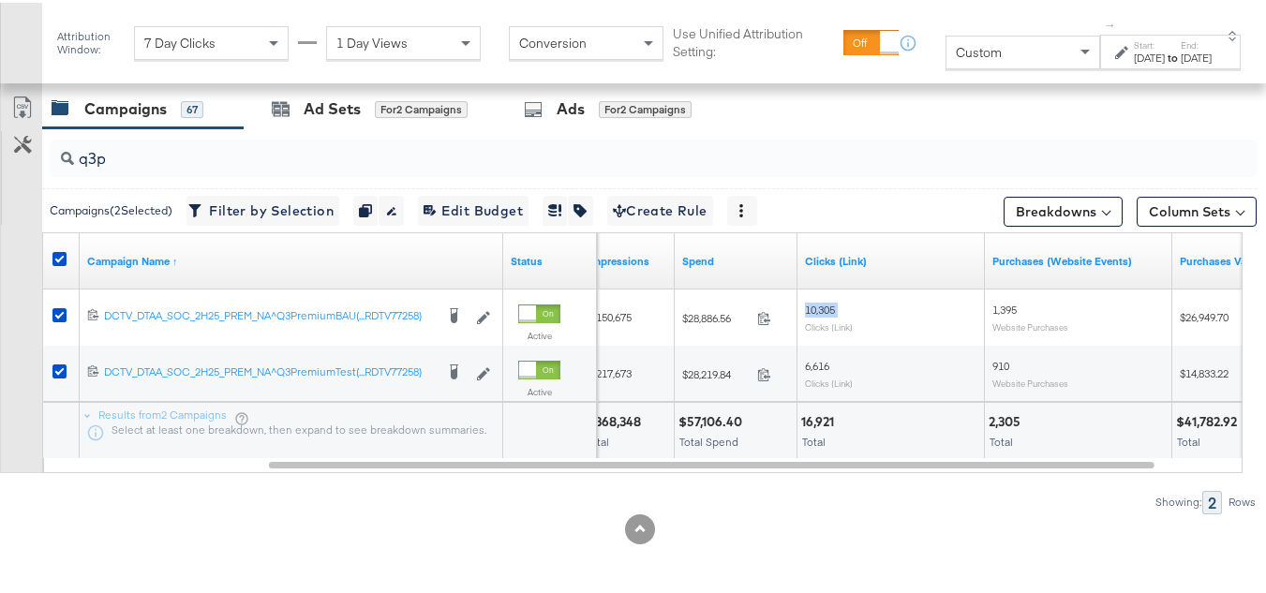
copy span "10,305"
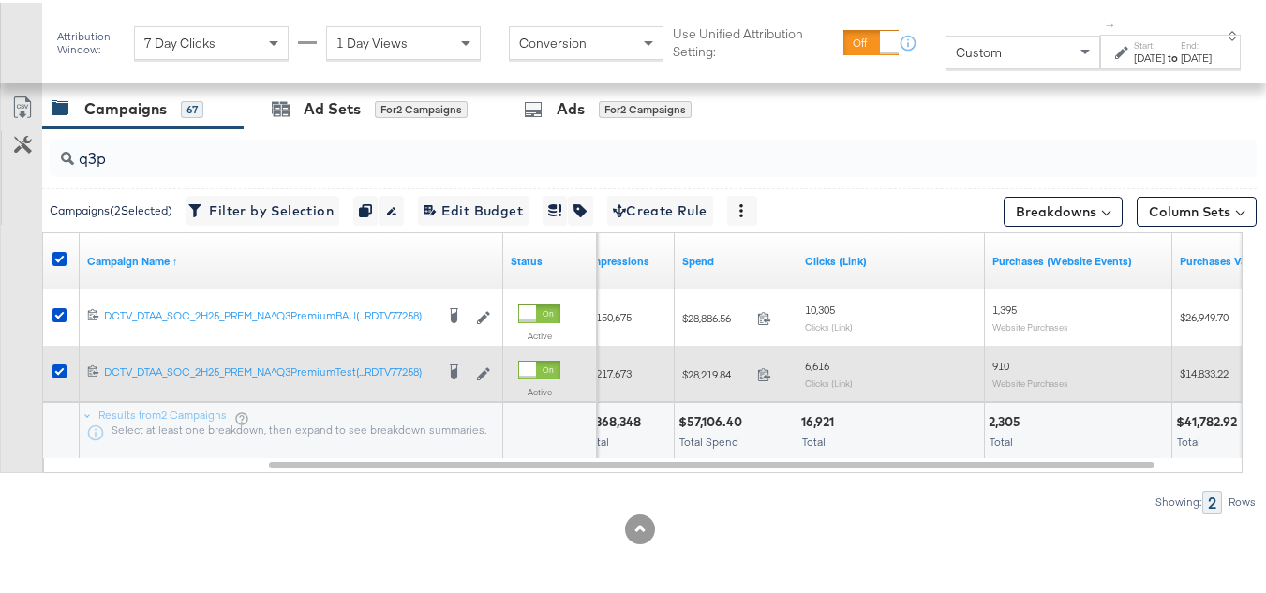
click at [813, 369] on span "6,616" at bounding box center [817, 363] width 24 height 14
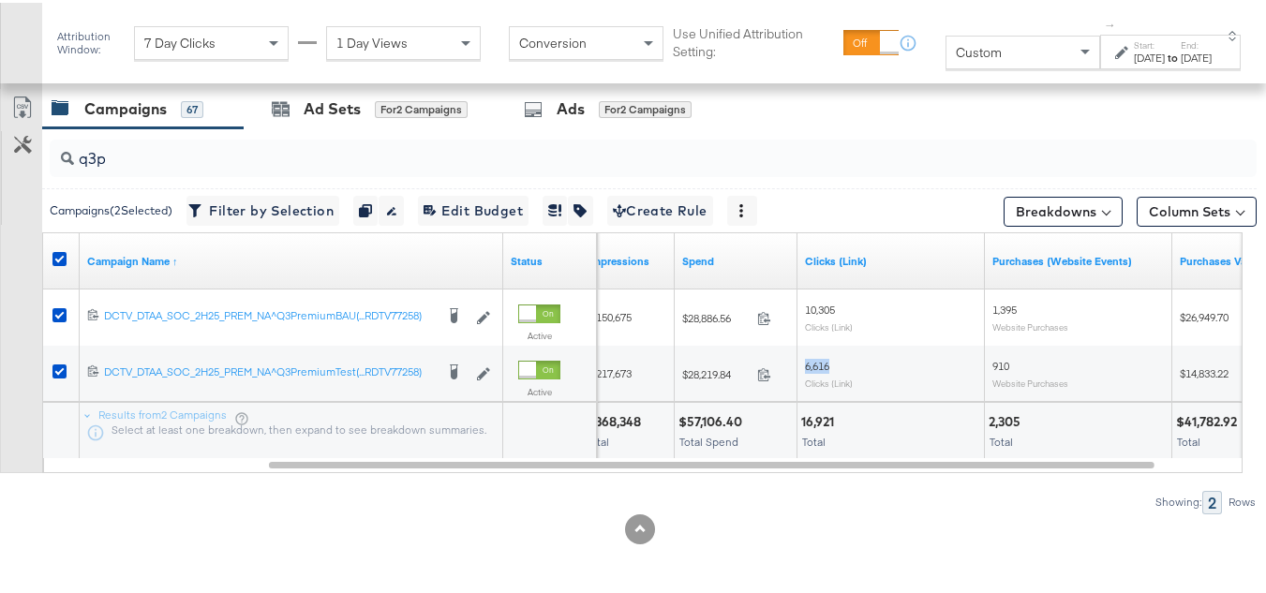
copy span "6,616"
click at [899, 426] on div at bounding box center [910, 420] width 141 height 18
click at [1134, 63] on div "Aug 18th 2025" at bounding box center [1149, 55] width 31 height 15
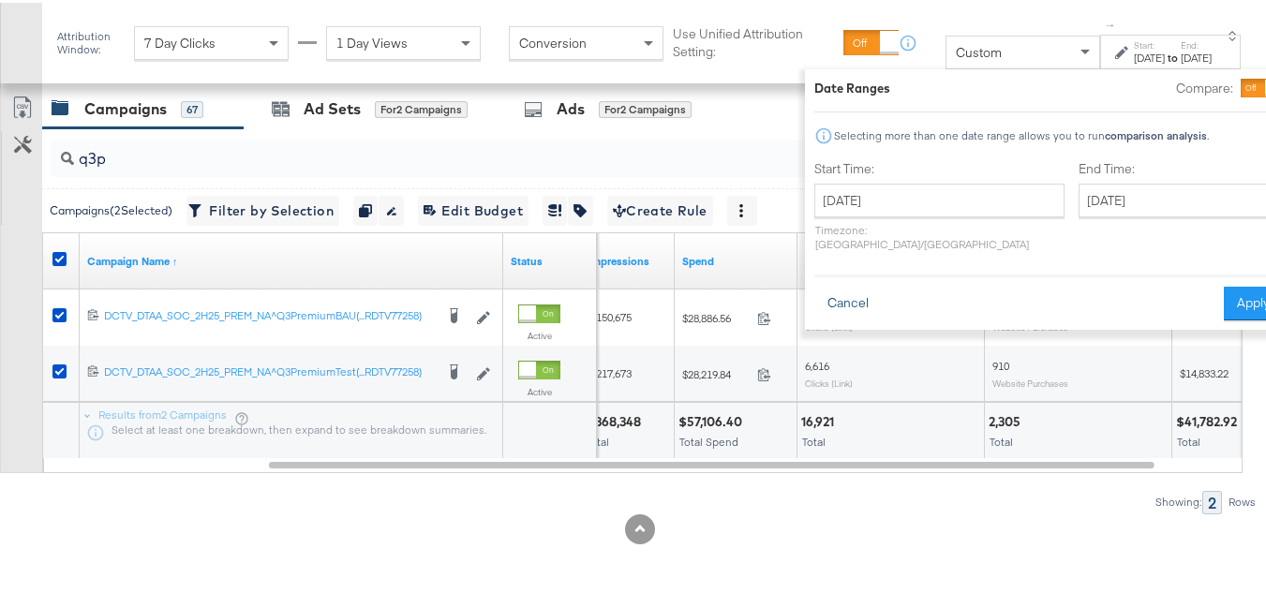
click at [815, 284] on button "Cancel" at bounding box center [848, 301] width 67 height 34
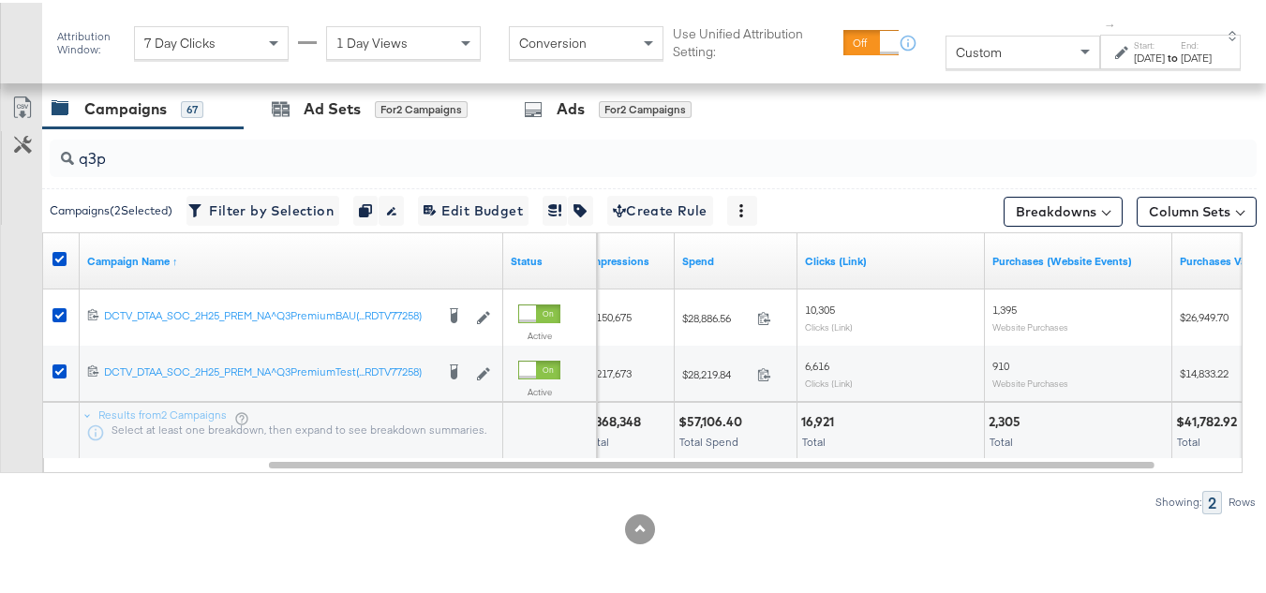
click at [952, 42] on div "Custom" at bounding box center [1023, 50] width 153 height 32
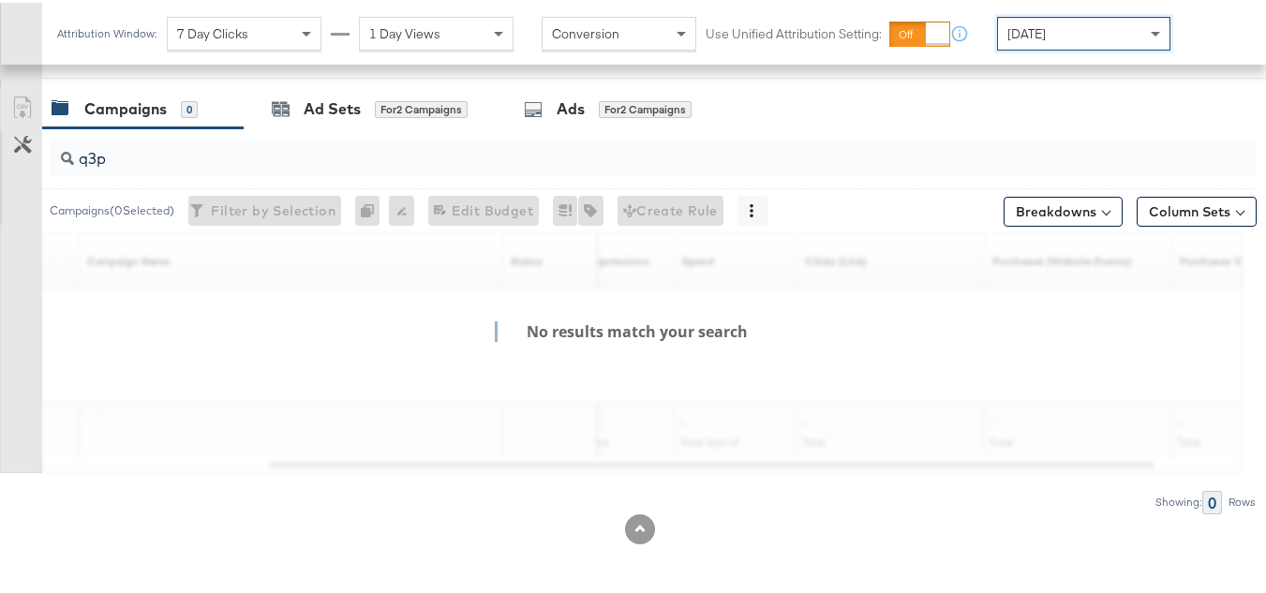
scroll to position [772, 0]
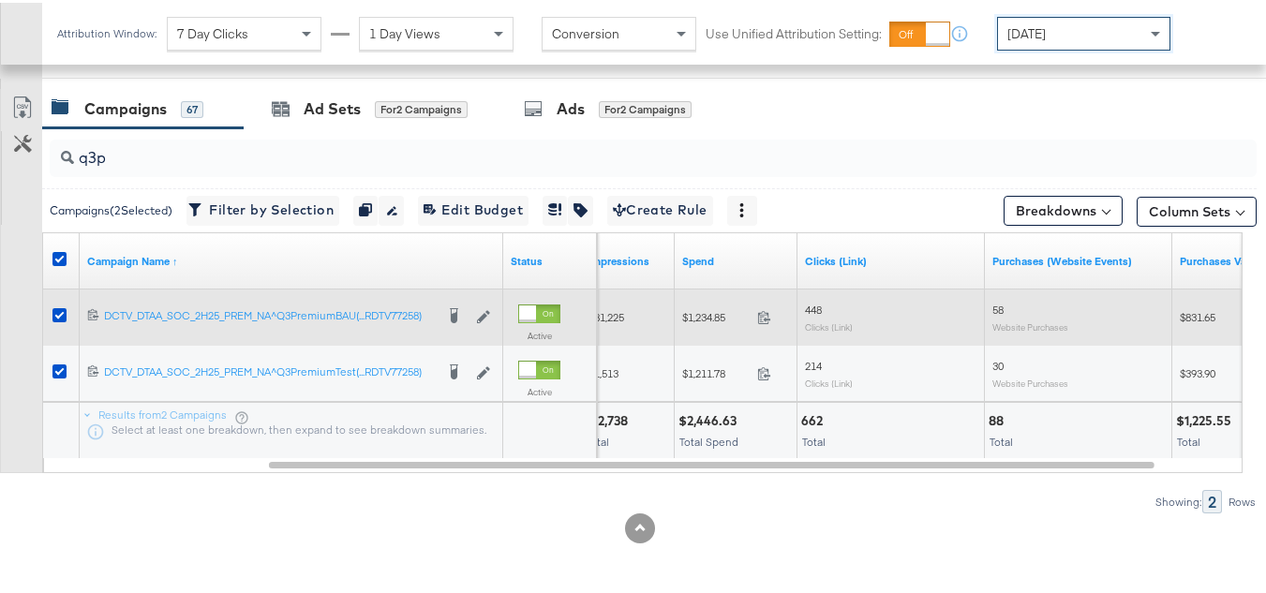
click at [710, 325] on div "$1,234.85 1234.85" at bounding box center [736, 314] width 123 height 29
copy div "$1,234.85"
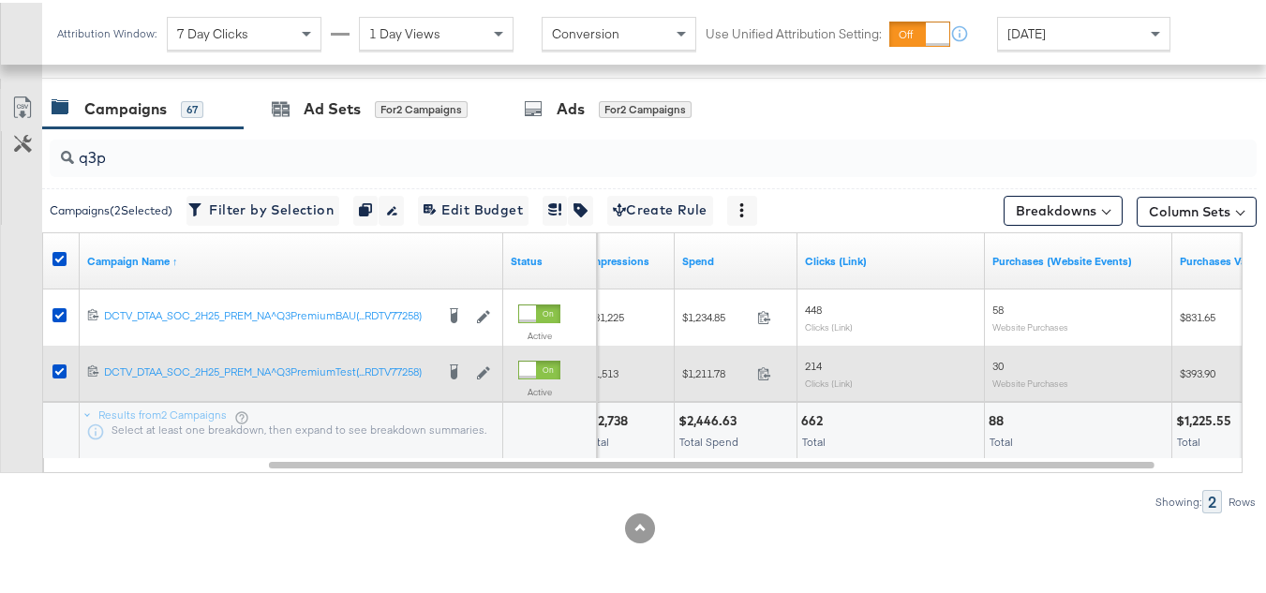
click at [716, 366] on span "$1,211.78" at bounding box center [715, 371] width 67 height 14
click at [704, 380] on div "$1,211.78 1211.78" at bounding box center [736, 370] width 123 height 29
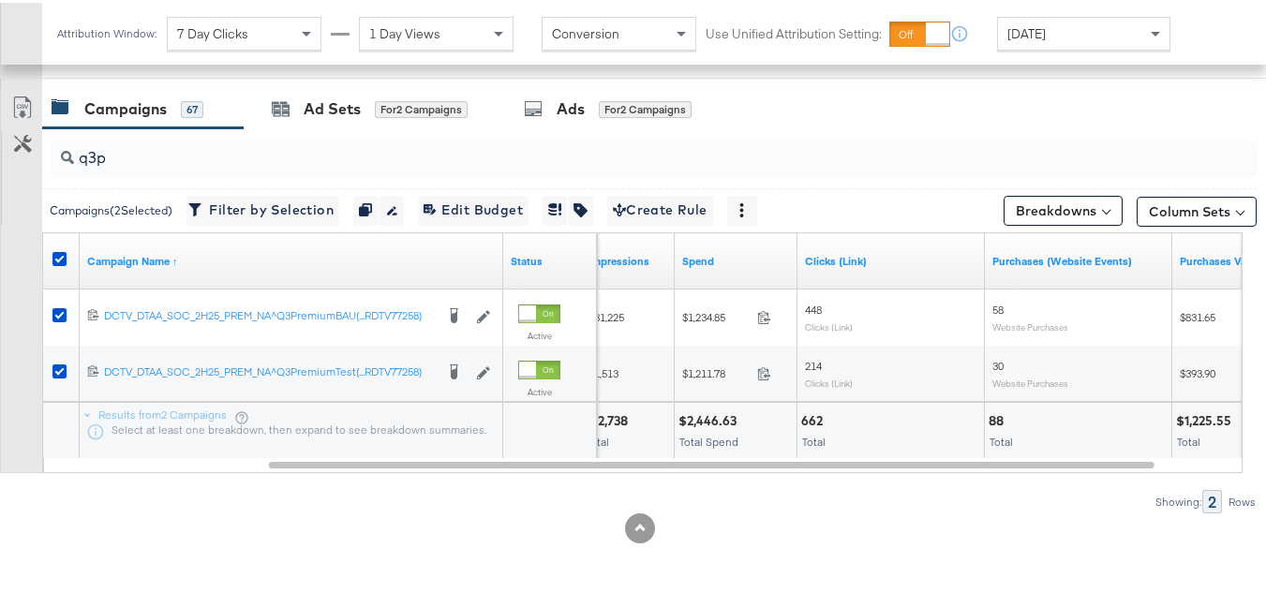
click at [515, 452] on div at bounding box center [549, 428] width 93 height 56
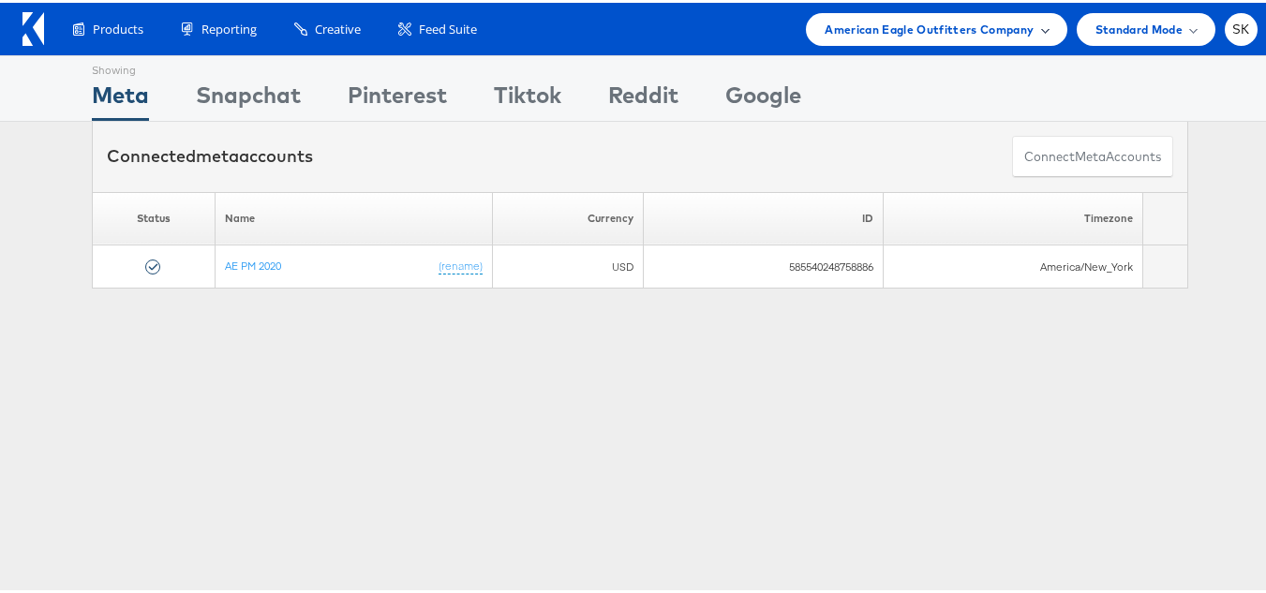
click at [876, 34] on span "American Eagle Outfitters Company" at bounding box center [929, 27] width 209 height 20
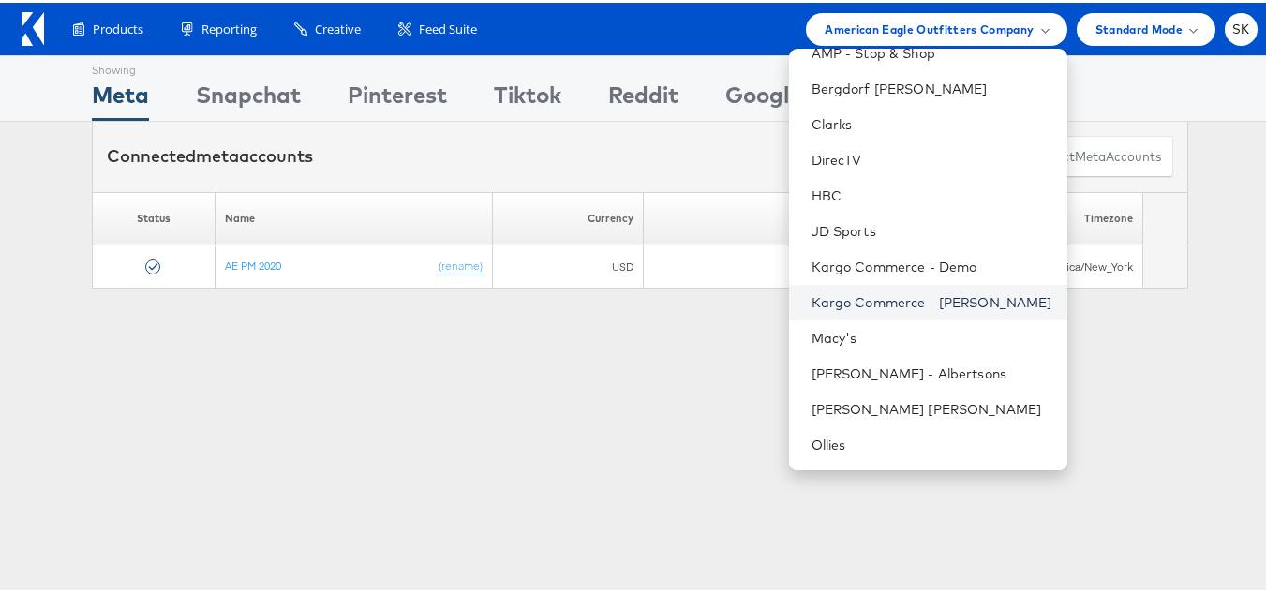
scroll to position [116, 0]
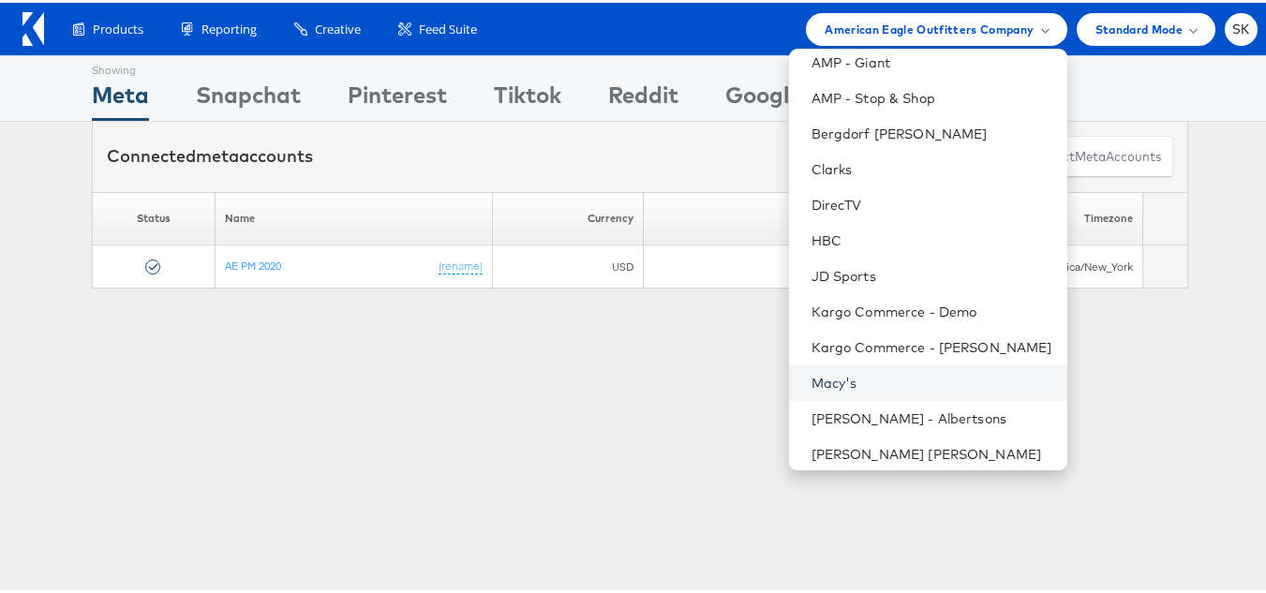
click at [817, 371] on link "Macy's" at bounding box center [932, 380] width 241 height 19
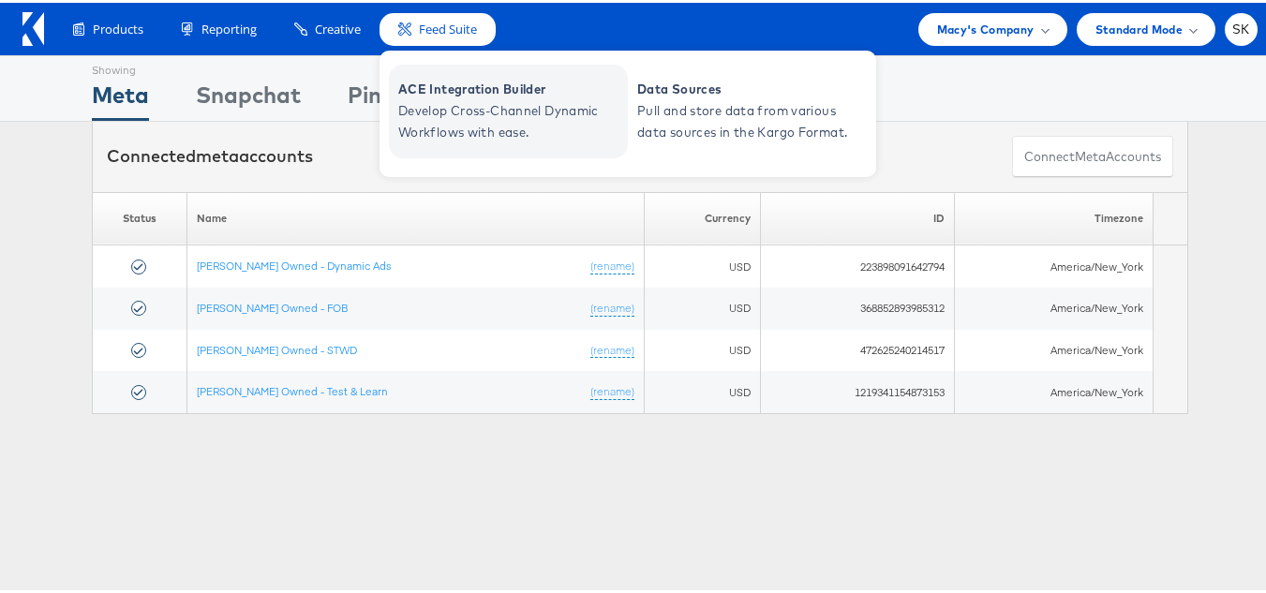
click at [470, 116] on span "Develop Cross-Channel Dynamic Workflows with ease." at bounding box center [510, 118] width 225 height 43
